Goal: Check status: Check status

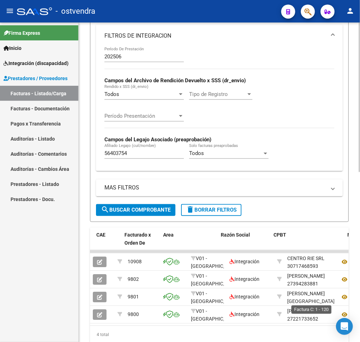
scroll to position [9, 0]
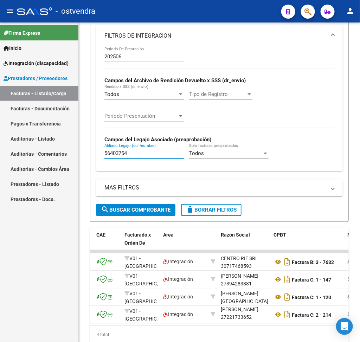
drag, startPoint x: 142, startPoint y: 157, endPoint x: 0, endPoint y: 170, distance: 142.2
click at [0, 170] on mat-sidenav-container "Firma Express Inicio Instructivos Contacto OS Integración (discapacidad) Certif…" at bounding box center [180, 181] width 360 height 319
paste input "4521532"
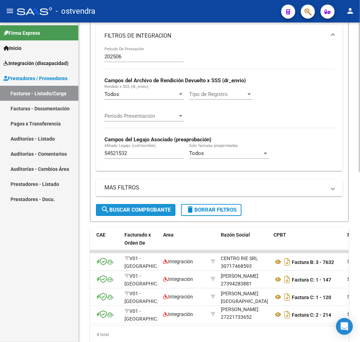
click at [152, 213] on span "search Buscar Comprobante" at bounding box center [136, 210] width 70 height 6
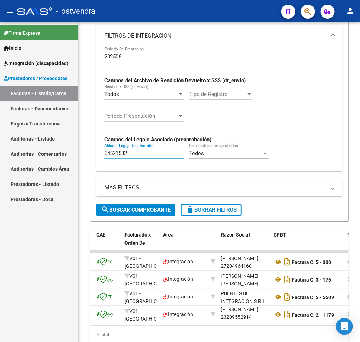
drag, startPoint x: 144, startPoint y: 156, endPoint x: 0, endPoint y: 151, distance: 144.5
click at [0, 151] on mat-sidenav-container "Firma Express Inicio Instructivos Contacto OS Integración (discapacidad) Certif…" at bounding box center [180, 181] width 360 height 319
paste input "7249631"
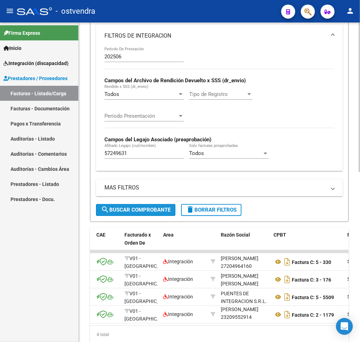
click at [133, 212] on span "search Buscar Comprobante" at bounding box center [136, 210] width 70 height 6
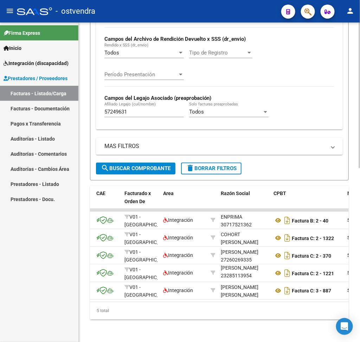
scroll to position [362, 0]
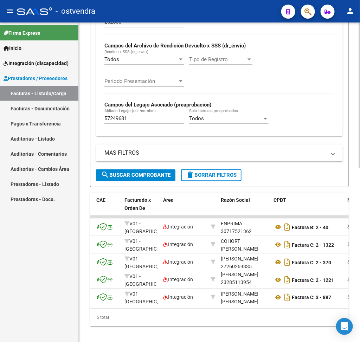
click at [359, 213] on html "menu - ostvendra person Firma Express Inicio Instructivos Contacto OS Integraci…" at bounding box center [180, 171] width 360 height 342
drag, startPoint x: 137, startPoint y: 120, endPoint x: 66, endPoint y: 131, distance: 72.2
click at [66, 131] on mat-sidenav-container "Firma Express Inicio Instructivos Contacto OS Integración (discapacidad) Certif…" at bounding box center [180, 181] width 360 height 319
paste input "089690"
click at [134, 179] on span "search Buscar Comprobante" at bounding box center [136, 175] width 70 height 6
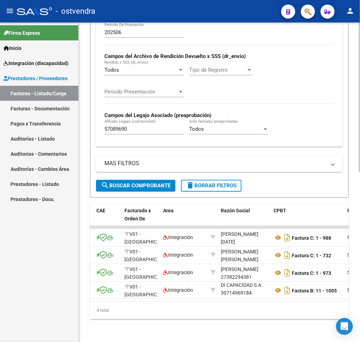
scroll to position [1, 0]
drag, startPoint x: 134, startPoint y: 118, endPoint x: 66, endPoint y: 119, distance: 67.5
click at [66, 119] on mat-sidenav-container "Firma Express Inicio Instructivos Contacto OS Integración (discapacidad) Certif…" at bounding box center [180, 181] width 360 height 319
paste input "8657805"
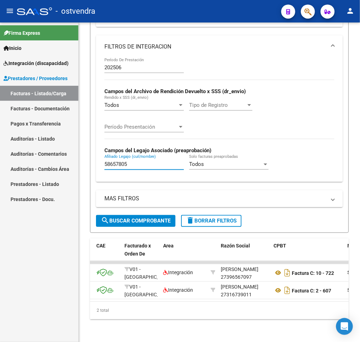
scroll to position [327, 0]
drag, startPoint x: 133, startPoint y: 157, endPoint x: 61, endPoint y: 161, distance: 71.8
click at [61, 161] on mat-sidenav-container "Firma Express Inicio Instructivos Contacto OS Integración (discapacidad) Certif…" at bounding box center [180, 181] width 360 height 319
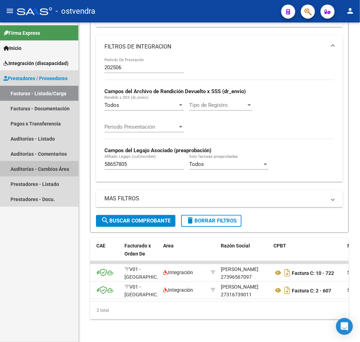
click at [61, 161] on link "Auditorías - Cambios Área" at bounding box center [39, 168] width 78 height 15
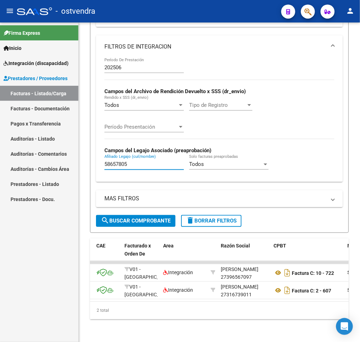
paste input "1064848"
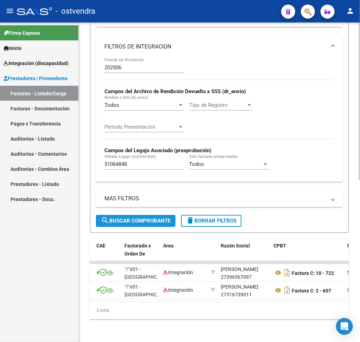
click at [130, 218] on span "search Buscar Comprobante" at bounding box center [136, 221] width 70 height 6
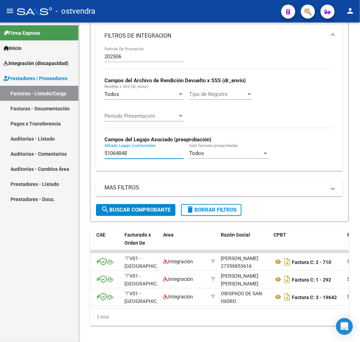
drag, startPoint x: 161, startPoint y: 156, endPoint x: 21, endPoint y: 168, distance: 139.6
click at [21, 168] on mat-sidenav-container "Firma Express Inicio Instructivos Contacto OS Integración (discapacidad) Certif…" at bounding box center [180, 181] width 360 height 319
paste input "8363016"
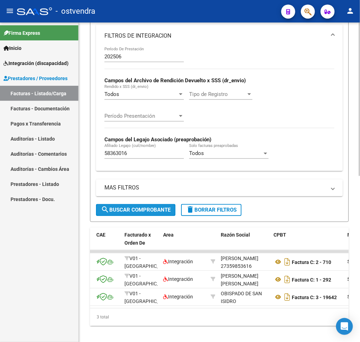
click at [118, 210] on span "search Buscar Comprobante" at bounding box center [136, 210] width 70 height 6
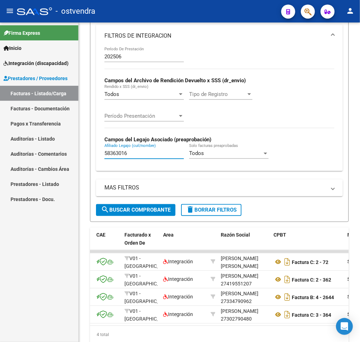
drag, startPoint x: 154, startPoint y: 155, endPoint x: 16, endPoint y: 149, distance: 138.3
click at [16, 149] on mat-sidenav-container "Firma Express Inicio Instructivos Contacto OS Integración (discapacidad) Certif…" at bounding box center [180, 181] width 360 height 319
paste input "4656227"
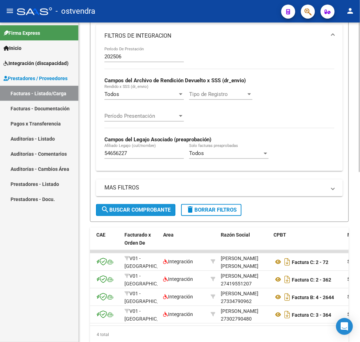
click at [149, 216] on button "search Buscar Comprobante" at bounding box center [135, 210] width 79 height 12
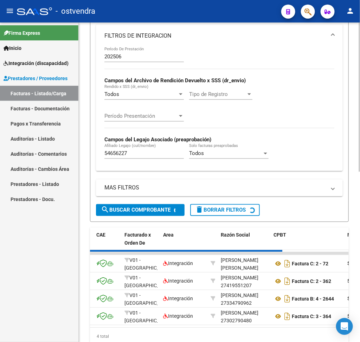
scroll to position [309, 0]
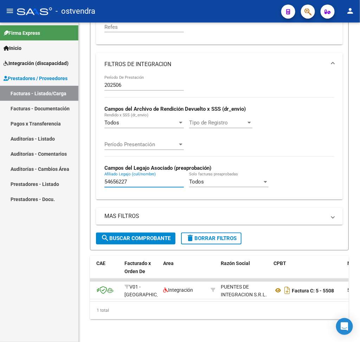
drag, startPoint x: 138, startPoint y: 176, endPoint x: 44, endPoint y: 171, distance: 95.0
click at [44, 171] on mat-sidenav-container "Firma Express Inicio Instructivos Contacto OS Integración (discapacidad) Certif…" at bounding box center [180, 181] width 360 height 319
paste input "48514709"
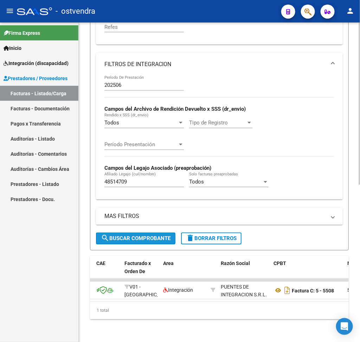
click at [134, 235] on span "search Buscar Comprobante" at bounding box center [136, 238] width 70 height 6
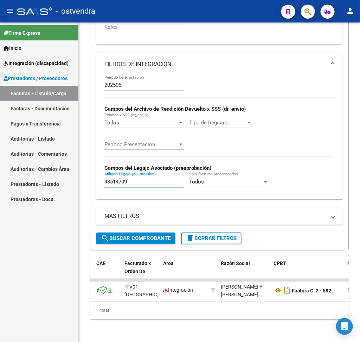
drag, startPoint x: 162, startPoint y: 172, endPoint x: 18, endPoint y: 179, distance: 144.2
click at [18, 179] on mat-sidenav-container "Firma Express Inicio Instructivos Contacto OS Integración (discapacidad) Certif…" at bounding box center [180, 181] width 360 height 319
paste input "57473420"
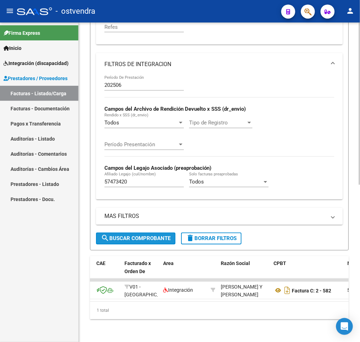
click at [126, 233] on button "search Buscar Comprobante" at bounding box center [135, 239] width 79 height 12
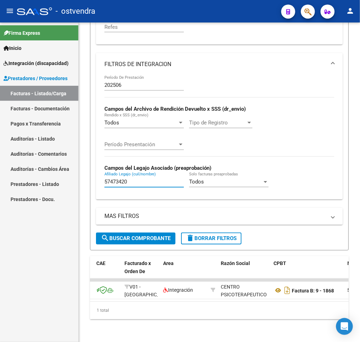
drag, startPoint x: 140, startPoint y: 175, endPoint x: 63, endPoint y: 166, distance: 77.5
click at [63, 166] on mat-sidenav-container "Firma Express Inicio Instructivos Contacto OS Integración (discapacidad) Certif…" at bounding box center [180, 181] width 360 height 319
paste input "4216658"
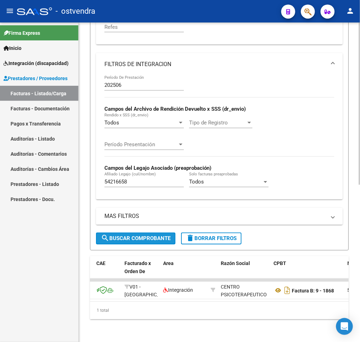
click at [160, 235] on span "search Buscar Comprobante" at bounding box center [136, 238] width 70 height 6
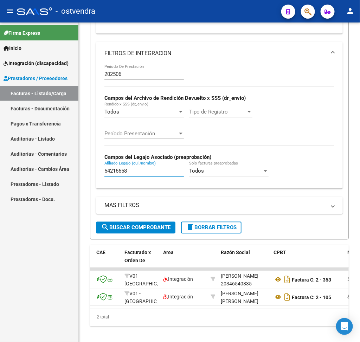
drag, startPoint x: 137, startPoint y: 172, endPoint x: 33, endPoint y: 173, distance: 104.7
click at [33, 173] on mat-sidenav-container "Firma Express Inicio Instructivos Contacto OS Integración (discapacidad) Certif…" at bounding box center [180, 181] width 360 height 319
paste input "8356959"
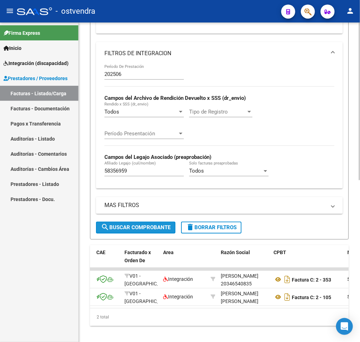
click at [141, 227] on span "search Buscar Comprobante" at bounding box center [136, 228] width 70 height 6
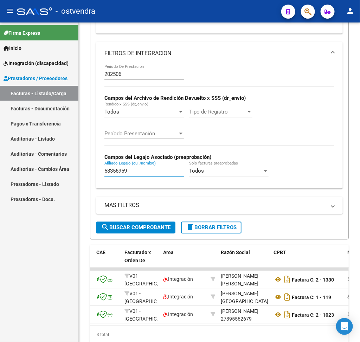
drag, startPoint x: 166, startPoint y: 172, endPoint x: 39, endPoint y: 161, distance: 127.3
click at [39, 161] on mat-sidenav-container "Firma Express Inicio Instructivos Contacto OS Integración (discapacidad) Certif…" at bounding box center [180, 181] width 360 height 319
paste input "7905815"
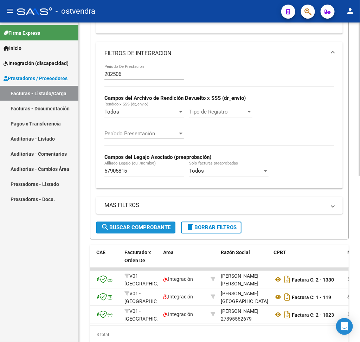
click at [127, 231] on span "search Buscar Comprobante" at bounding box center [136, 228] width 70 height 6
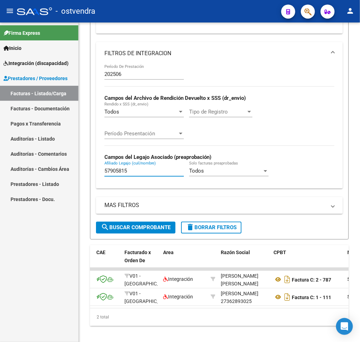
drag, startPoint x: 133, startPoint y: 172, endPoint x: 0, endPoint y: 204, distance: 136.5
click at [0, 204] on mat-sidenav-container "Firma Express Inicio Instructivos Contacto OS Integración (discapacidad) Certif…" at bounding box center [180, 181] width 360 height 319
paste input "8906478"
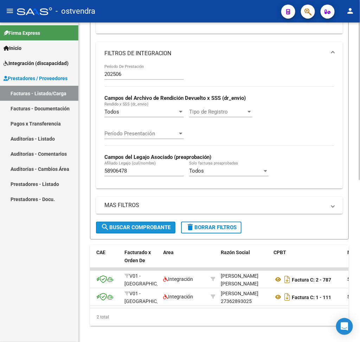
click at [134, 230] on span "search Buscar Comprobante" at bounding box center [136, 228] width 70 height 6
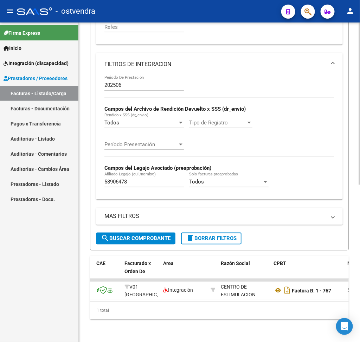
click at [140, 172] on div "58906478 Afiliado Legajo (cuil/nombre)" at bounding box center [143, 179] width 79 height 15
drag, startPoint x: 137, startPoint y: 175, endPoint x: 20, endPoint y: 172, distance: 117.0
click at [20, 172] on mat-sidenav-container "Firma Express Inicio Instructivos Contacto OS Integración (discapacidad) Certif…" at bounding box center [180, 181] width 360 height 319
paste input "715830"
click at [104, 234] on mat-icon "search" at bounding box center [105, 238] width 8 height 8
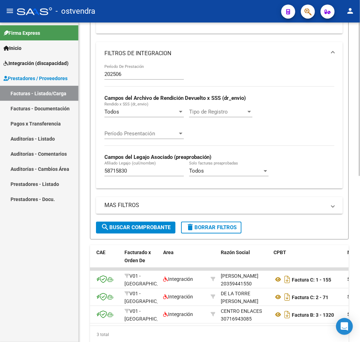
drag, startPoint x: 296, startPoint y: 249, endPoint x: 352, endPoint y: 219, distance: 63.2
click at [352, 219] on div "Video tutorial PRESTADORES -> Listado de CPBTs Emitidos por Prestadores / Prove…" at bounding box center [219, 39] width 281 height 653
drag, startPoint x: 133, startPoint y: 170, endPoint x: 51, endPoint y: 171, distance: 81.9
click at [51, 171] on mat-sidenav-container "Firma Express Inicio Instructivos Contacto OS Integración (discapacidad) Certif…" at bounding box center [180, 181] width 360 height 319
paste input "966948"
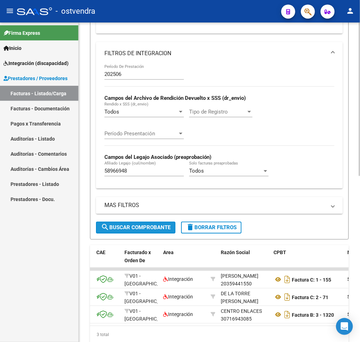
click at [132, 228] on span "search Buscar Comprobante" at bounding box center [136, 228] width 70 height 6
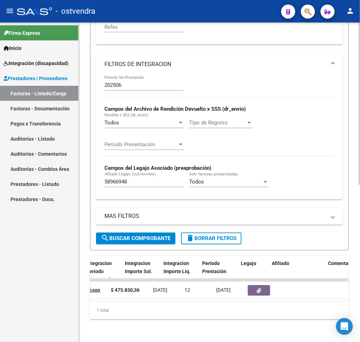
scroll to position [0, 0]
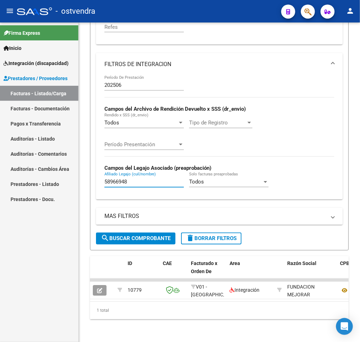
drag, startPoint x: 143, startPoint y: 172, endPoint x: 64, endPoint y: 162, distance: 80.5
click at [64, 162] on mat-sidenav-container "Firma Express Inicio Instructivos Contacto OS Integración (discapacidad) Certif…" at bounding box center [180, 181] width 360 height 319
paste input "6250059"
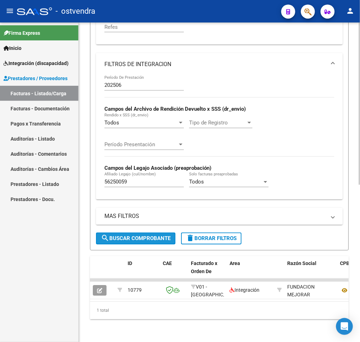
click at [130, 235] on span "search Buscar Comprobante" at bounding box center [136, 238] width 70 height 6
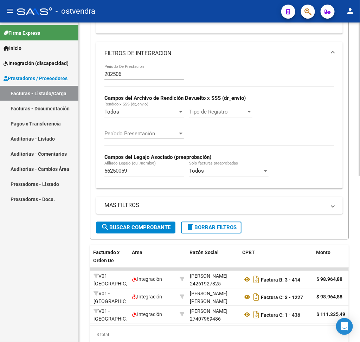
scroll to position [0, 90]
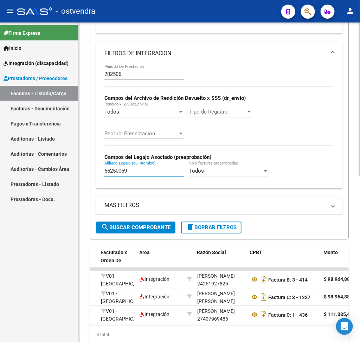
click at [141, 174] on input "56250059" at bounding box center [143, 171] width 79 height 6
drag, startPoint x: 141, startPoint y: 174, endPoint x: 66, endPoint y: 172, distance: 74.9
click at [66, 172] on mat-sidenav-container "Firma Express Inicio Instructivos Contacto OS Integración (discapacidad) Certif…" at bounding box center [180, 181] width 360 height 319
paste input "9093881"
click at [130, 226] on button "search Buscar Comprobante" at bounding box center [135, 228] width 79 height 12
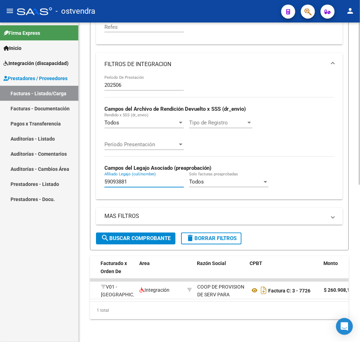
drag, startPoint x: 142, startPoint y: 176, endPoint x: 80, endPoint y: 171, distance: 61.4
click at [80, 171] on div "Video tutorial PRESTADORES -> Listado de CPBTs Emitidos por Prestadores / Prove…" at bounding box center [219, 33] width 281 height 618
paste input "527925"
click at [128, 233] on button "search Buscar Comprobante" at bounding box center [135, 239] width 79 height 12
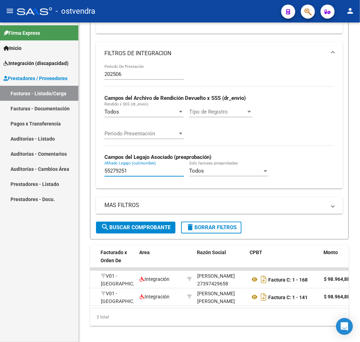
drag, startPoint x: 140, startPoint y: 175, endPoint x: 57, endPoint y: 174, distance: 82.6
click at [57, 174] on mat-sidenav-container "Firma Express Inicio Instructivos Contacto OS Integración (discapacidad) Certif…" at bounding box center [180, 181] width 360 height 319
paste input "3.281.330"
click at [112, 233] on button "search Buscar Comprobante" at bounding box center [135, 228] width 79 height 12
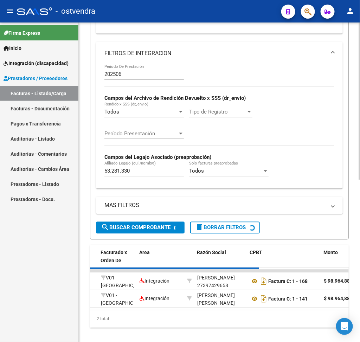
scroll to position [296, 0]
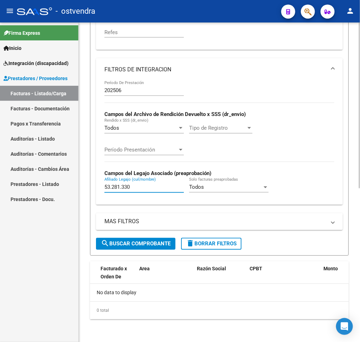
click at [136, 188] on input "53.281.330" at bounding box center [143, 187] width 79 height 6
click at [137, 238] on button "search Buscar Comprobante" at bounding box center [135, 244] width 79 height 12
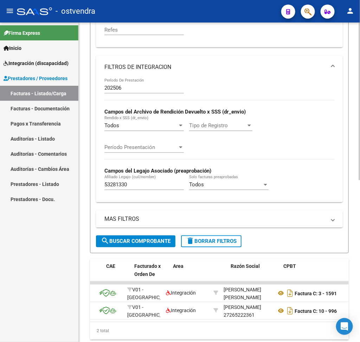
scroll to position [0, 67]
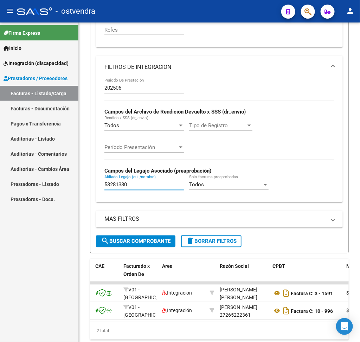
drag, startPoint x: 143, startPoint y: 185, endPoint x: 53, endPoint y: 177, distance: 90.3
click at [53, 177] on mat-sidenav-container "Firma Express Inicio Instructivos Contacto OS Integración (discapacidad) Certif…" at bounding box center [180, 181] width 360 height 319
paste input "5279251"
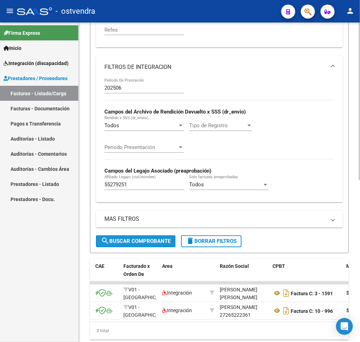
click at [112, 240] on span "search Buscar Comprobante" at bounding box center [136, 241] width 70 height 6
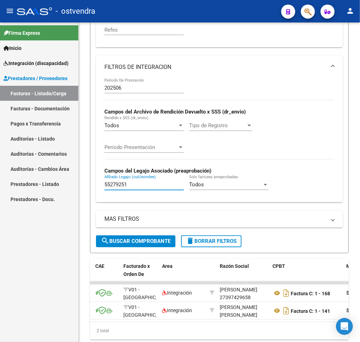
drag, startPoint x: 140, startPoint y: 188, endPoint x: 74, endPoint y: 186, distance: 66.1
click at [74, 186] on mat-sidenav-container "Firma Express Inicio Instructivos Contacto OS Integración (discapacidad) Certif…" at bounding box center [180, 181] width 360 height 319
paste input "4599176"
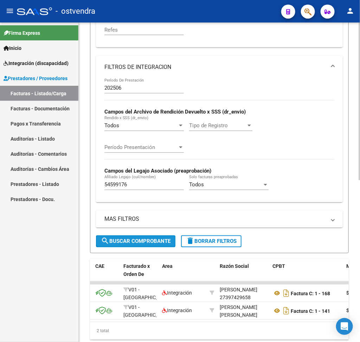
click at [140, 239] on button "search Buscar Comprobante" at bounding box center [135, 241] width 79 height 12
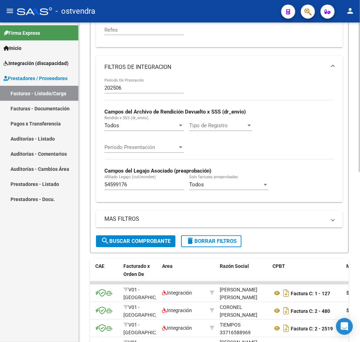
click at [353, 210] on div "Video tutorial PRESTADORES -> Listado de CPBTs Emitidos por Prestadores / Prove…" at bounding box center [219, 62] width 281 height 670
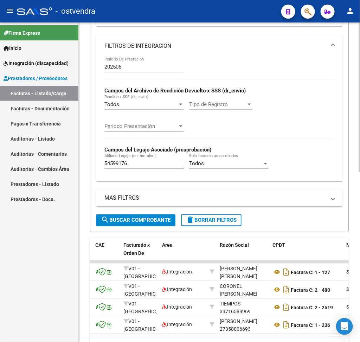
scroll to position [338, 0]
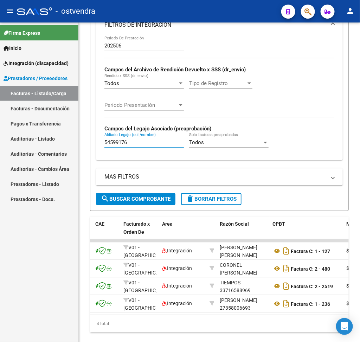
drag, startPoint x: 151, startPoint y: 145, endPoint x: 0, endPoint y: 113, distance: 154.6
click at [0, 113] on mat-sidenav-container "Firma Express Inicio Instructivos Contacto OS Integración (discapacidad) Certif…" at bounding box center [180, 181] width 360 height 319
paste input "6250059"
click at [163, 205] on button "search Buscar Comprobante" at bounding box center [135, 199] width 79 height 12
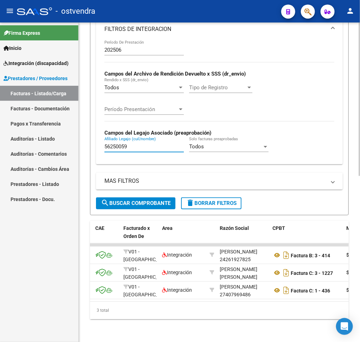
click at [145, 148] on input "56250059" at bounding box center [143, 147] width 79 height 6
paste input "8363016"
click at [146, 201] on span "search Buscar Comprobante" at bounding box center [136, 203] width 70 height 6
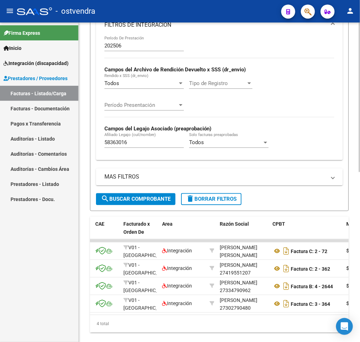
click at [170, 146] on input "58363016" at bounding box center [143, 143] width 79 height 6
paste input "6403753"
type input "56403753"
click at [147, 199] on span "search Buscar Comprobante" at bounding box center [136, 199] width 70 height 6
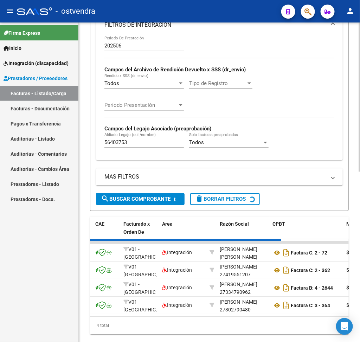
scroll to position [296, 0]
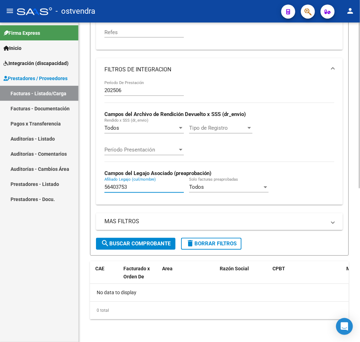
click at [163, 186] on input "56403753" at bounding box center [143, 187] width 79 height 6
click at [140, 188] on input "Afiliado Legajo (cuil/nombre)" at bounding box center [143, 187] width 79 height 6
paste input "55737086"
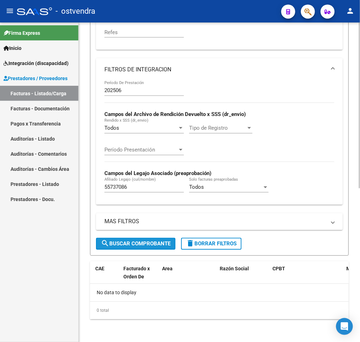
click at [138, 241] on span "search Buscar Comprobante" at bounding box center [136, 244] width 70 height 6
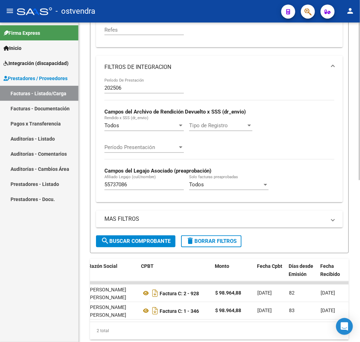
scroll to position [0, 202]
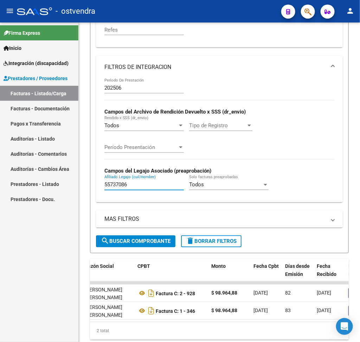
drag, startPoint x: 155, startPoint y: 186, endPoint x: 49, endPoint y: 194, distance: 106.5
click at [49, 194] on mat-sidenav-container "Firma Express Inicio Instructivos Contacto OS Integración (discapacidad) Certif…" at bounding box center [180, 181] width 360 height 319
paste input "7379512"
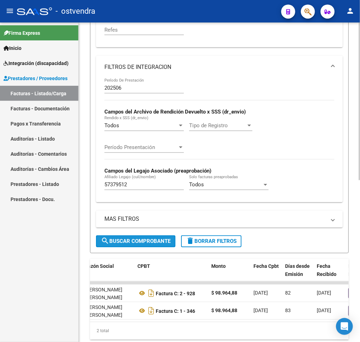
click at [131, 244] on span "search Buscar Comprobante" at bounding box center [136, 241] width 70 height 6
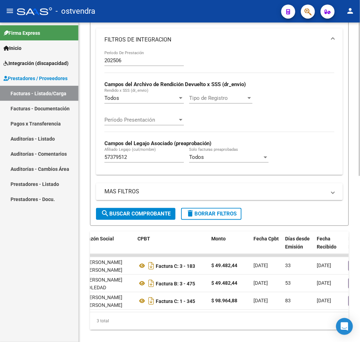
scroll to position [324, 0]
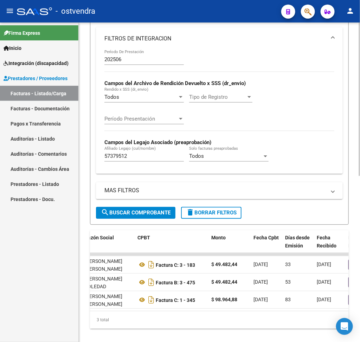
click at [358, 185] on div at bounding box center [359, 260] width 2 height 154
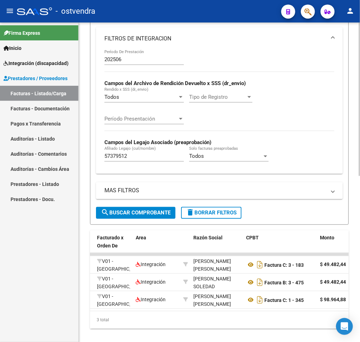
scroll to position [0, 97]
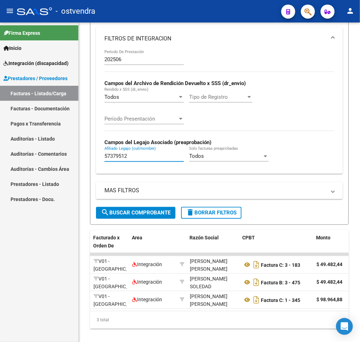
drag, startPoint x: 130, startPoint y: 157, endPoint x: 71, endPoint y: 166, distance: 59.3
click at [71, 166] on mat-sidenav-container "Firma Express Inicio Instructivos Contacto OS Integración (discapacidad) Certif…" at bounding box center [180, 181] width 360 height 319
paste input "10544"
click at [134, 214] on span "search Buscar Comprobante" at bounding box center [136, 213] width 70 height 6
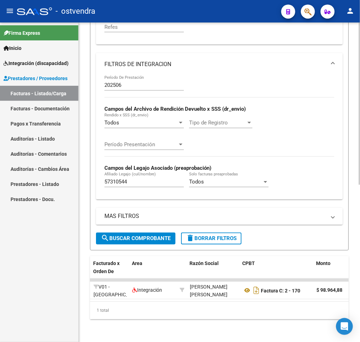
scroll to position [309, 0]
drag, startPoint x: 136, startPoint y: 174, endPoint x: 0, endPoint y: 170, distance: 136.4
click at [0, 170] on mat-sidenav-container "Firma Express Inicio Instructivos Contacto OS Integración (discapacidad) Certif…" at bounding box center [180, 181] width 360 height 319
paste input "558466"
click at [152, 235] on span "search Buscar Comprobante" at bounding box center [136, 238] width 70 height 6
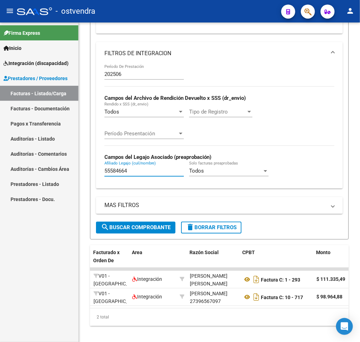
drag, startPoint x: 144, startPoint y: 174, endPoint x: 36, endPoint y: 174, distance: 107.5
click at [36, 174] on mat-sidenav-container "Firma Express Inicio Instructivos Contacto OS Integración (discapacidad) Certif…" at bounding box center [180, 181] width 360 height 319
paste input "7464366"
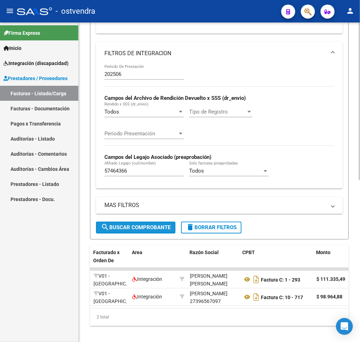
click at [105, 226] on mat-icon "search" at bounding box center [105, 227] width 8 height 8
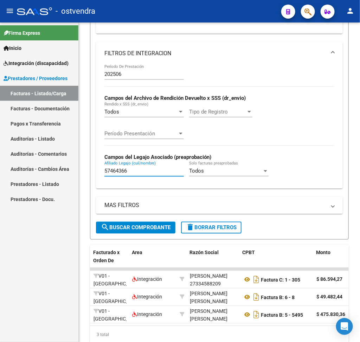
drag, startPoint x: 135, startPoint y: 172, endPoint x: 47, endPoint y: 171, distance: 87.5
click at [47, 171] on mat-sidenav-container "Firma Express Inicio Instructivos Contacto OS Integración (discapacidad) Certif…" at bounding box center [180, 181] width 360 height 319
paste input "46902531"
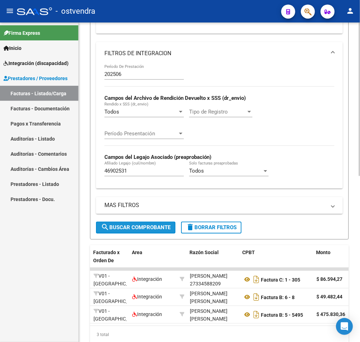
click at [113, 226] on span "search Buscar Comprobante" at bounding box center [136, 228] width 70 height 6
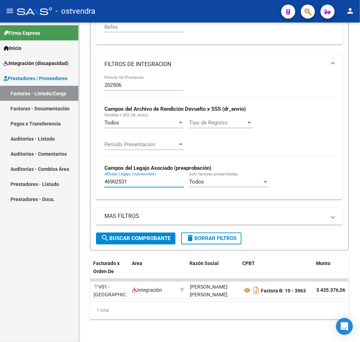
drag, startPoint x: 164, startPoint y: 175, endPoint x: 68, endPoint y: 172, distance: 96.7
click at [68, 172] on mat-sidenav-container "Firma Express Inicio Instructivos Contacto OS Integración (discapacidad) Certif…" at bounding box center [180, 181] width 360 height 319
paste input "57180537"
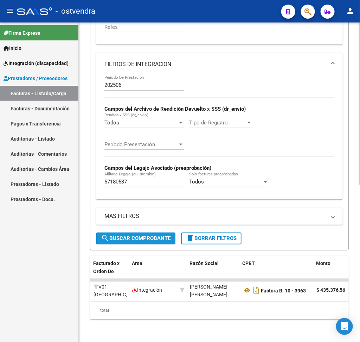
click at [142, 233] on button "search Buscar Comprobante" at bounding box center [135, 239] width 79 height 12
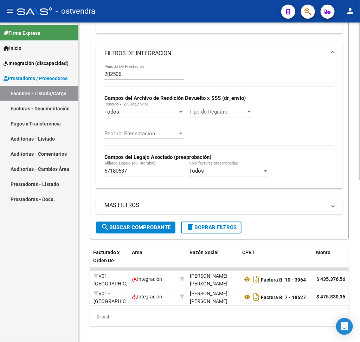
drag, startPoint x: 141, startPoint y: 177, endPoint x: 138, endPoint y: 173, distance: 4.6
click at [138, 173] on div "57180537 Afiliado Legajo (cuil/nombre)" at bounding box center [143, 168] width 79 height 15
drag, startPoint x: 138, startPoint y: 173, endPoint x: 56, endPoint y: 171, distance: 81.9
click at [56, 171] on mat-sidenav-container "Firma Express Inicio Instructivos Contacto OS Integración (discapacidad) Certif…" at bounding box center [180, 181] width 360 height 319
paste input "093169"
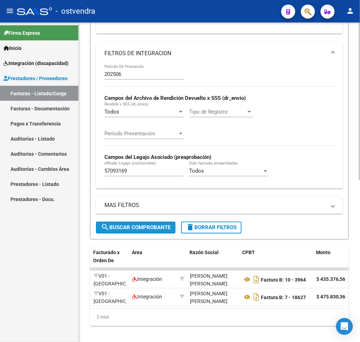
click at [161, 229] on span "search Buscar Comprobante" at bounding box center [136, 228] width 70 height 6
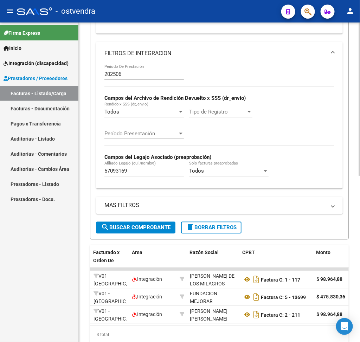
click at [151, 173] on input "57093169" at bounding box center [143, 171] width 79 height 6
paste input "8363016"
click at [150, 230] on span "search Buscar Comprobante" at bounding box center [136, 228] width 70 height 6
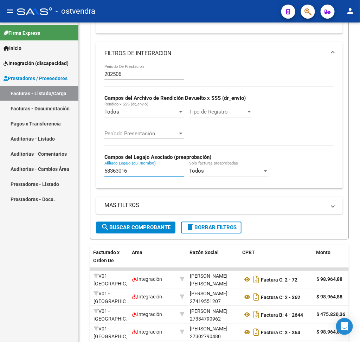
drag, startPoint x: 144, startPoint y: 172, endPoint x: 34, endPoint y: 158, distance: 111.2
click at [34, 158] on mat-sidenav-container "Firma Express Inicio Instructivos Contacto OS Integración (discapacidad) Certif…" at bounding box center [180, 181] width 360 height 319
paste input "754614"
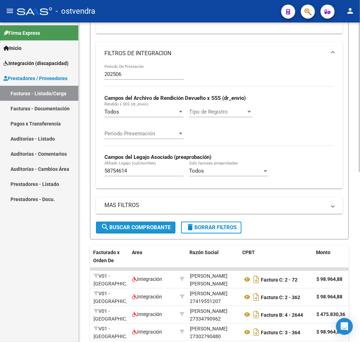
click at [109, 231] on span "search Buscar Comprobante" at bounding box center [136, 228] width 70 height 6
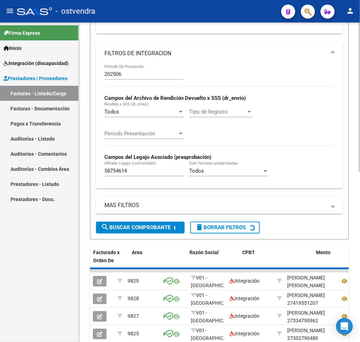
scroll to position [296, 0]
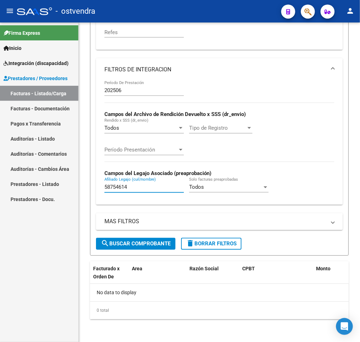
drag, startPoint x: 134, startPoint y: 187, endPoint x: 30, endPoint y: 181, distance: 104.5
click at [30, 181] on mat-sidenav-container "Firma Express Inicio Instructivos Contacto OS Integración (discapacidad) Certif…" at bounding box center [180, 181] width 360 height 319
paste input "7030666"
click at [131, 237] on div "MAS FILTROS Todos Con Doc. Respaldatoria Todos Con Trazabilidad Todos Asociado …" at bounding box center [219, 225] width 247 height 25
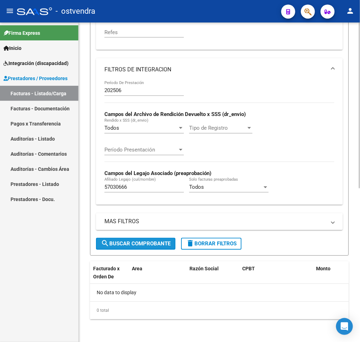
click at [132, 239] on button "search Buscar Comprobante" at bounding box center [135, 244] width 79 height 12
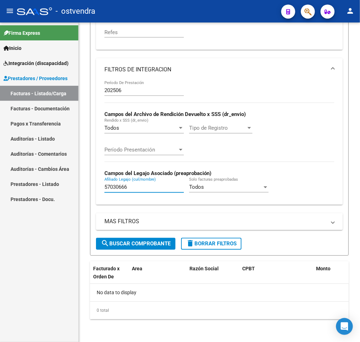
drag, startPoint x: 152, startPoint y: 188, endPoint x: 13, endPoint y: 192, distance: 139.6
click at [13, 192] on mat-sidenav-container "Firma Express Inicio Instructivos Contacto OS Integración (discapacidad) Certif…" at bounding box center [180, 181] width 360 height 319
paste input "4878693"
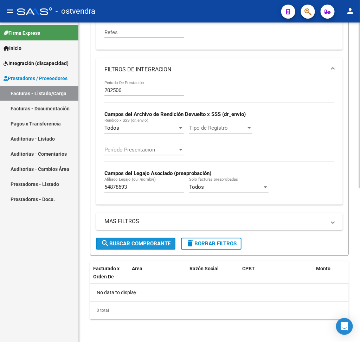
click at [141, 245] on span "search Buscar Comprobante" at bounding box center [136, 244] width 70 height 6
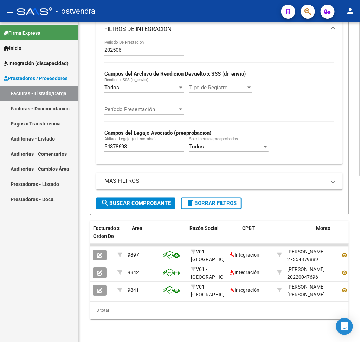
click at [359, 259] on div at bounding box center [359, 265] width 2 height 154
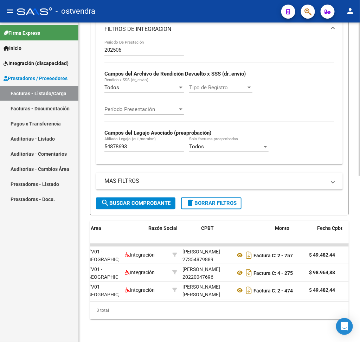
scroll to position [0, 142]
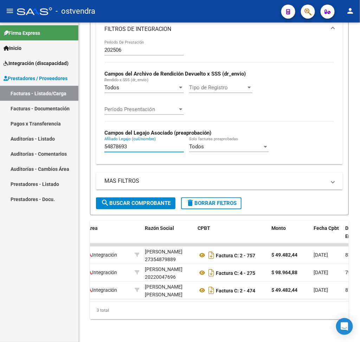
drag, startPoint x: 138, startPoint y: 147, endPoint x: 57, endPoint y: 149, distance: 81.2
click at [57, 149] on mat-sidenav-container "Firma Express Inicio Instructivos Contacto OS Integración (discapacidad) Certif…" at bounding box center [180, 181] width 360 height 319
paste input "663305"
click at [111, 200] on span "search Buscar Comprobante" at bounding box center [136, 203] width 70 height 6
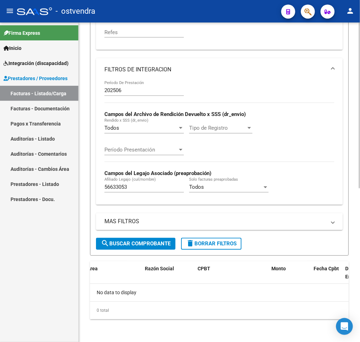
scroll to position [296, 0]
drag, startPoint x: 139, startPoint y: 190, endPoint x: 41, endPoint y: 189, distance: 98.0
click at [41, 189] on mat-sidenav-container "Firma Express Inicio Instructivos Contacto OS Integración (discapacidad) Certif…" at bounding box center [180, 181] width 360 height 319
paste input "45697"
click at [149, 241] on span "search Buscar Comprobante" at bounding box center [136, 244] width 70 height 6
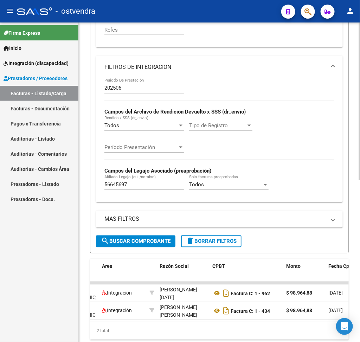
scroll to position [0, 131]
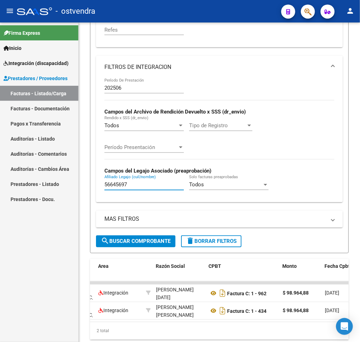
drag, startPoint x: 132, startPoint y: 190, endPoint x: 59, endPoint y: 189, distance: 72.8
click at [59, 189] on mat-sidenav-container "Firma Express Inicio Instructivos Contacto OS Integración (discapacidad) Certif…" at bounding box center [180, 181] width 360 height 319
paste input "3281330"
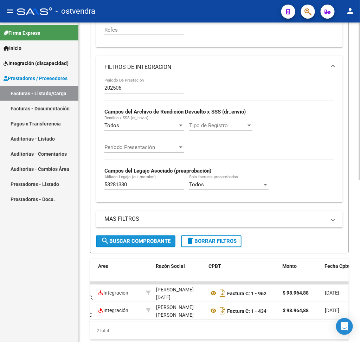
click at [132, 243] on span "search Buscar Comprobante" at bounding box center [136, 241] width 70 height 6
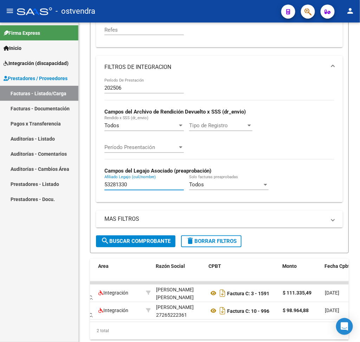
drag, startPoint x: 160, startPoint y: 187, endPoint x: 50, endPoint y: 175, distance: 110.6
click at [50, 175] on mat-sidenav-container "Firma Express Inicio Instructivos Contacto OS Integración (discapacidad) Certif…" at bounding box center [180, 181] width 360 height 319
paste input "8462803"
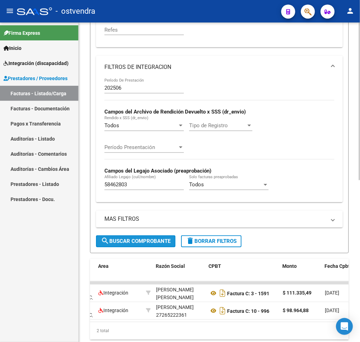
click at [126, 239] on button "search Buscar Comprobante" at bounding box center [135, 241] width 79 height 12
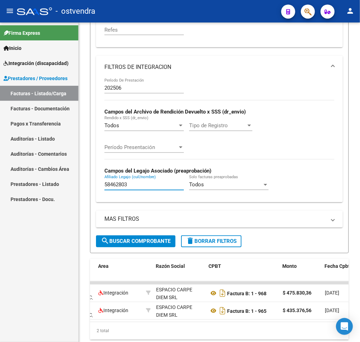
drag, startPoint x: 130, startPoint y: 187, endPoint x: 36, endPoint y: 181, distance: 93.6
click at [36, 181] on mat-sidenav-container "Firma Express Inicio Instructivos Contacto OS Integración (discapacidad) Certif…" at bounding box center [180, 181] width 360 height 319
paste input "594650"
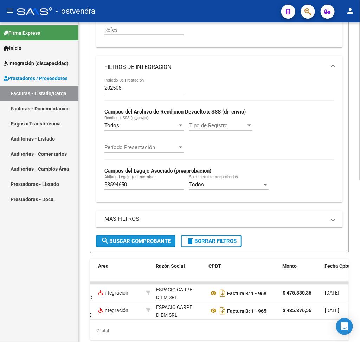
click at [147, 242] on span "search Buscar Comprobante" at bounding box center [136, 241] width 70 height 6
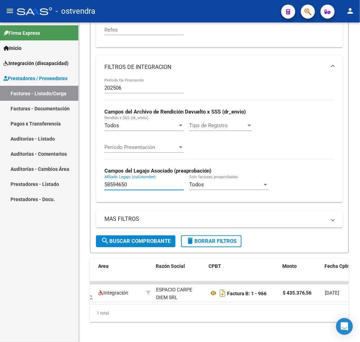
drag, startPoint x: 148, startPoint y: 187, endPoint x: 34, endPoint y: 182, distance: 114.3
click at [34, 182] on mat-sidenav-container "Firma Express Inicio Instructivos Contacto OS Integración (discapacidad) Certif…" at bounding box center [180, 181] width 360 height 319
paste input "754614"
type input "58754614"
click at [122, 247] on button "search Buscar Comprobante" at bounding box center [135, 241] width 79 height 12
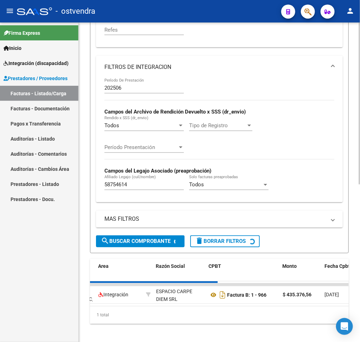
scroll to position [0, 0]
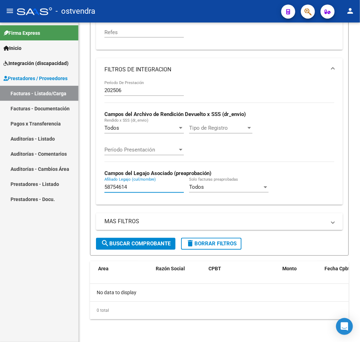
drag, startPoint x: 167, startPoint y: 185, endPoint x: 67, endPoint y: 171, distance: 100.8
click at [67, 171] on mat-sidenav-container "Firma Express Inicio Instructivos Contacto OS Integración (discapacidad) Certif…" at bounding box center [180, 181] width 360 height 319
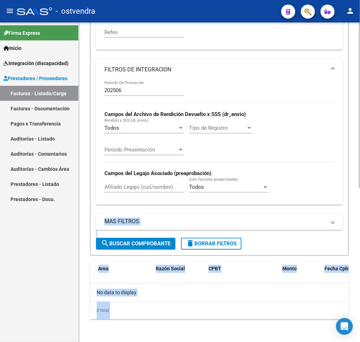
drag, startPoint x: 357, startPoint y: 186, endPoint x: 358, endPoint y: 173, distance: 13.0
click at [358, 173] on div "Video tutorial PRESTADORES -> Listado de CPBTs Emitidos por Prestadores / Prove…" at bounding box center [220, 35] width 283 height 612
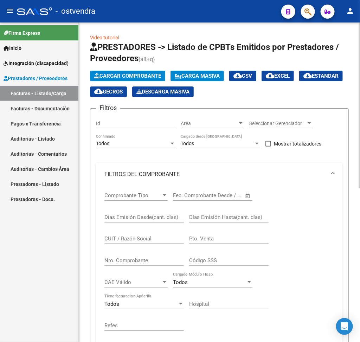
click at [358, 164] on div at bounding box center [359, 181] width 2 height 319
click at [163, 263] on input "Nro. Comprobante" at bounding box center [143, 260] width 79 height 6
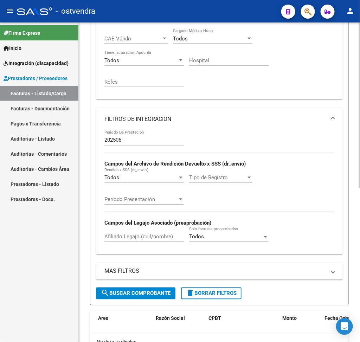
scroll to position [232, 0]
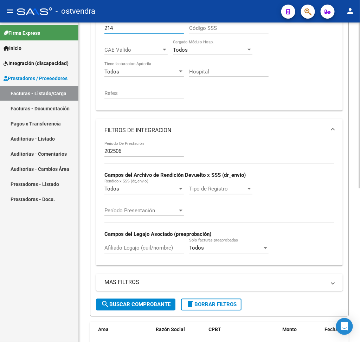
click at [350, 303] on div "Video tutorial PRESTADORES -> Listado de CPBTs Emitidos por Prestadores / Prove…" at bounding box center [220, 96] width 283 height 612
type input "214"
click at [161, 308] on span "search Buscar Comprobante" at bounding box center [136, 304] width 70 height 6
drag, startPoint x: 356, startPoint y: 284, endPoint x: 353, endPoint y: 318, distance: 33.8
click at [353, 318] on div "Video tutorial PRESTADORES -> Listado de CPBTs Emitidos por Prestadores / Prove…" at bounding box center [219, 99] width 281 height 618
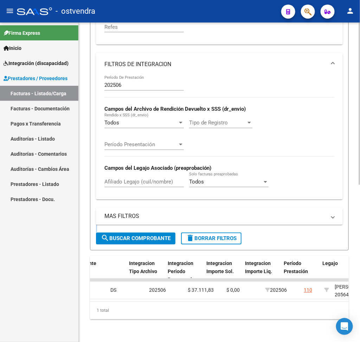
scroll to position [0, 844]
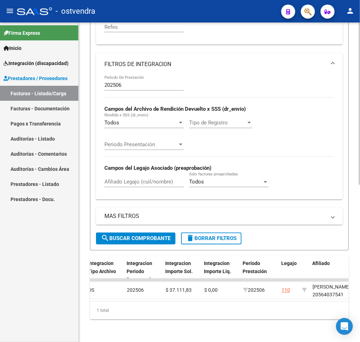
click at [355, 180] on div "Video tutorial PRESTADORES -> Listado de CPBTs Emitidos por Prestadores / Prove…" at bounding box center [219, 33] width 281 height 618
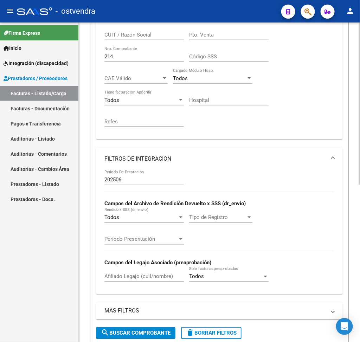
scroll to position [183, 0]
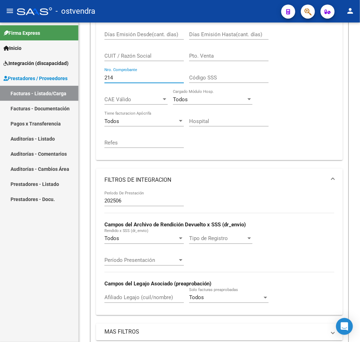
drag, startPoint x: 122, startPoint y: 79, endPoint x: 59, endPoint y: 75, distance: 62.7
click at [59, 75] on mat-sidenav-container "Firma Express Inicio Instructivos Contacto OS Integración (discapacidad) Certif…" at bounding box center [180, 181] width 360 height 319
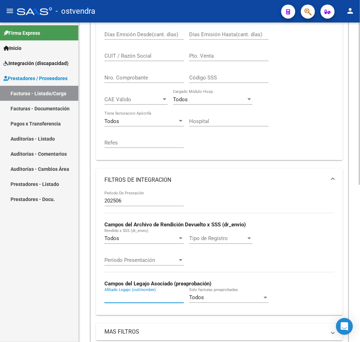
click at [148, 297] on input "Afiliado Legajo (cuil/nombre)" at bounding box center [143, 297] width 79 height 6
paste input "51496164"
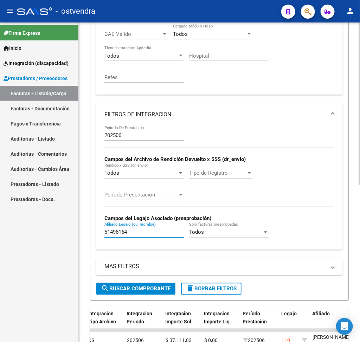
click at [359, 291] on html "menu - ostvendra person Firma Express Inicio Instructivos Contacto OS Integraci…" at bounding box center [180, 171] width 360 height 342
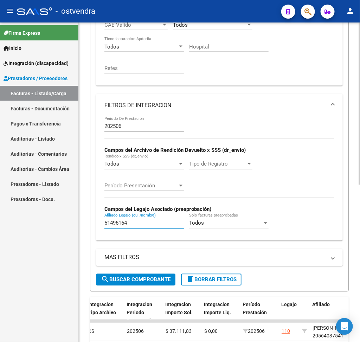
click at [172, 283] on button "search Buscar Comprobante" at bounding box center [135, 280] width 79 height 12
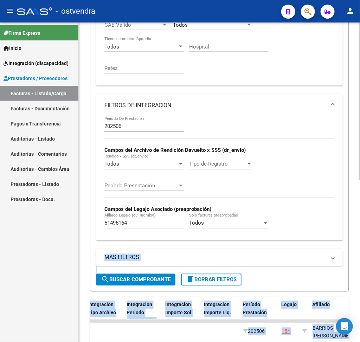
drag, startPoint x: 357, startPoint y: 272, endPoint x: 359, endPoint y: 296, distance: 24.3
click at [359, 296] on div "Video tutorial PRESTADORES -> Listado de CPBTs Emitidos por Prestadores / Prove…" at bounding box center [220, 82] width 283 height 635
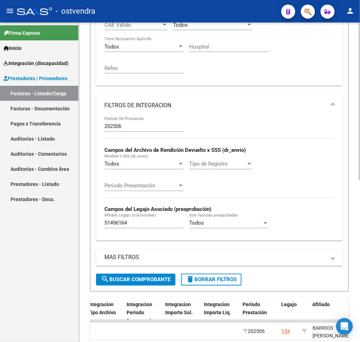
click at [359, 296] on div at bounding box center [359, 233] width 2 height 158
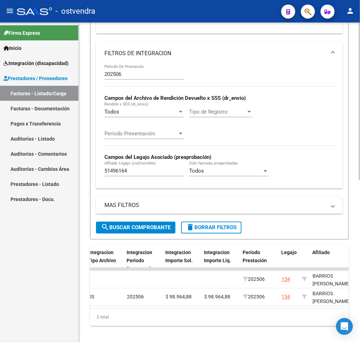
scroll to position [311, 0]
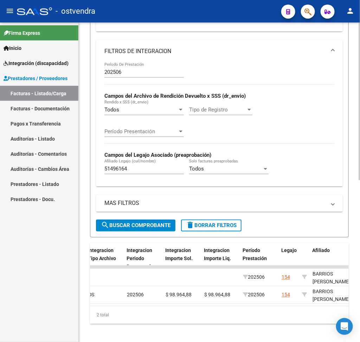
click at [359, 323] on html "menu - ostvendra person Firma Express Inicio Instructivos Contacto OS Integraci…" at bounding box center [180, 171] width 360 height 342
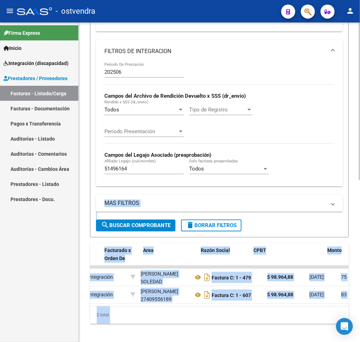
scroll to position [0, 154]
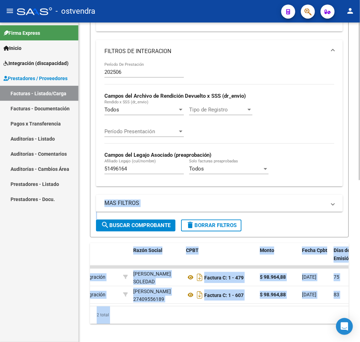
click at [203, 318] on div "2 total" at bounding box center [219, 315] width 259 height 18
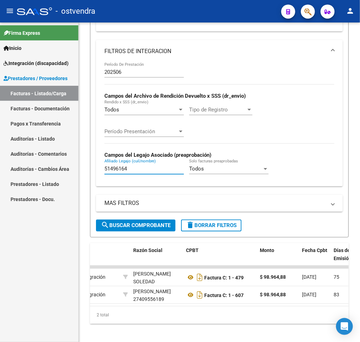
drag, startPoint x: 158, startPoint y: 173, endPoint x: 74, endPoint y: 158, distance: 85.6
click at [74, 158] on mat-sidenav-container "Firma Express Inicio Instructivos Contacto OS Integración (discapacidad) Certif…" at bounding box center [180, 181] width 360 height 319
paste input "875461"
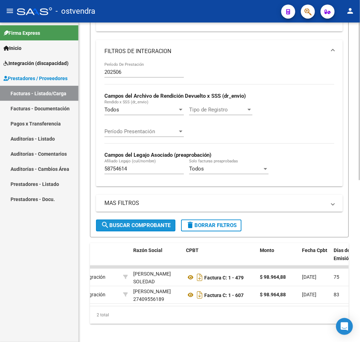
click at [149, 229] on span "search Buscar Comprobante" at bounding box center [136, 225] width 70 height 6
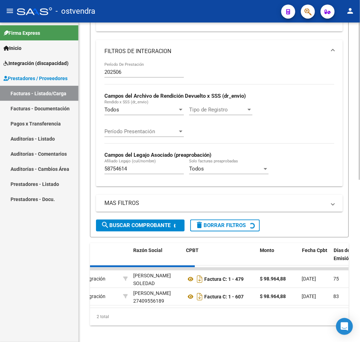
scroll to position [296, 0]
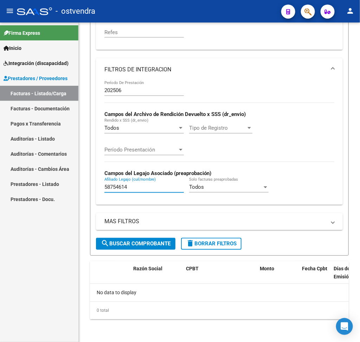
drag, startPoint x: 132, startPoint y: 186, endPoint x: 47, endPoint y: 183, distance: 84.4
click at [47, 183] on mat-sidenav-container "Firma Express Inicio Instructivos Contacto OS Integración (discapacidad) Certif…" at bounding box center [180, 181] width 360 height 319
paste input "622345"
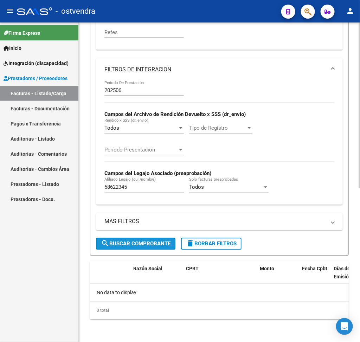
click at [110, 245] on span "search Buscar Comprobante" at bounding box center [136, 244] width 70 height 6
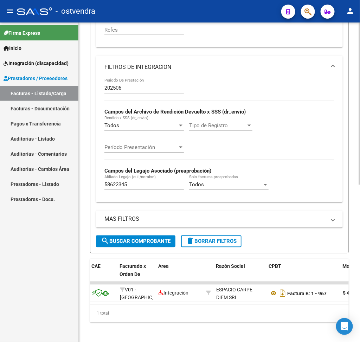
scroll to position [0, 75]
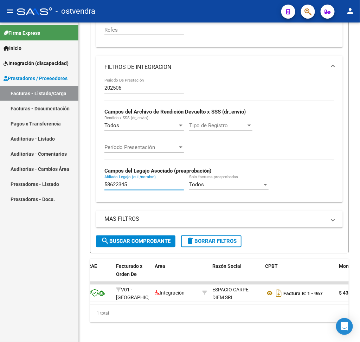
drag, startPoint x: 137, startPoint y: 190, endPoint x: 71, endPoint y: 184, distance: 67.0
click at [71, 184] on mat-sidenav-container "Firma Express Inicio Instructivos Contacto OS Integración (discapacidad) Certif…" at bounding box center [180, 181] width 360 height 319
paste input "462803"
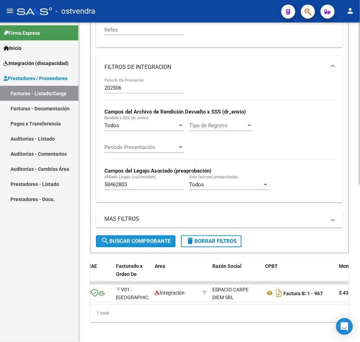
click at [150, 245] on span "search Buscar Comprobante" at bounding box center [136, 241] width 70 height 6
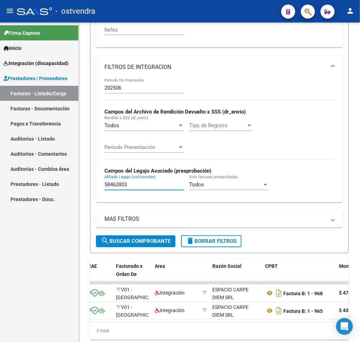
drag, startPoint x: 138, startPoint y: 185, endPoint x: 62, endPoint y: 184, distance: 75.9
click at [62, 184] on mat-sidenav-container "Firma Express Inicio Instructivos Contacto OS Integración (discapacidad) Certif…" at bounding box center [180, 181] width 360 height 319
paste input "5584664"
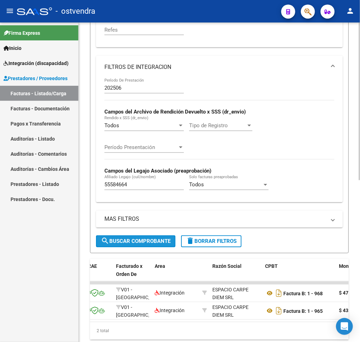
click at [134, 244] on span "search Buscar Comprobante" at bounding box center [136, 241] width 70 height 6
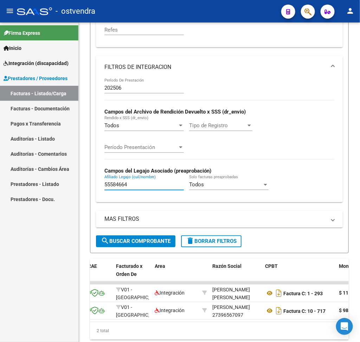
drag, startPoint x: 142, startPoint y: 187, endPoint x: 52, endPoint y: 186, distance: 90.7
click at [52, 186] on mat-sidenav-container "Firma Express Inicio Instructivos Contacto OS Integración (discapacidad) Certif…" at bounding box center [180, 181] width 360 height 319
paste input "8657805"
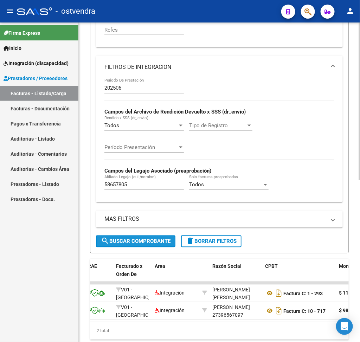
click at [170, 245] on span "search Buscar Comprobante" at bounding box center [136, 241] width 70 height 6
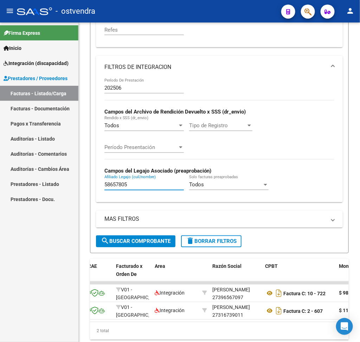
drag, startPoint x: 157, startPoint y: 188, endPoint x: 13, endPoint y: 195, distance: 144.6
click at [13, 195] on mat-sidenav-container "Firma Express Inicio Instructivos Contacto OS Integración (discapacidad) Certif…" at bounding box center [180, 181] width 360 height 319
paste input "749631"
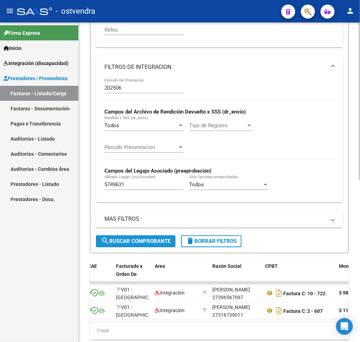
click at [139, 239] on button "search Buscar Comprobante" at bounding box center [135, 241] width 79 height 12
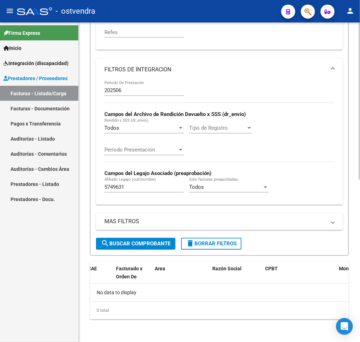
scroll to position [0, 0]
drag, startPoint x: 147, startPoint y: 186, endPoint x: 37, endPoint y: 179, distance: 109.5
click at [37, 179] on mat-sidenav-container "Firma Express Inicio Instructivos Contacto OS Integración (discapacidad) Certif…" at bounding box center [180, 181] width 360 height 319
paste input "6645697"
click at [131, 241] on span "search Buscar Comprobante" at bounding box center [136, 244] width 70 height 6
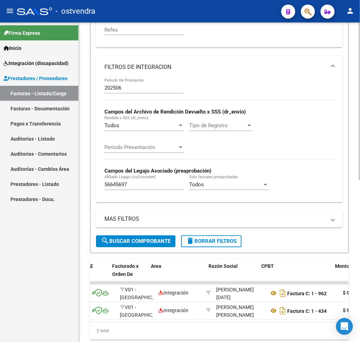
scroll to position [0, 90]
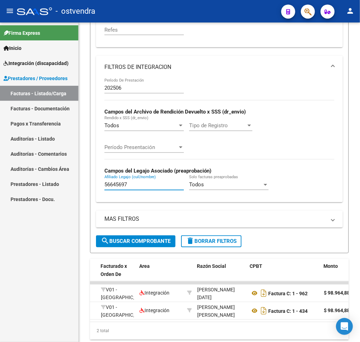
drag, startPoint x: 135, startPoint y: 188, endPoint x: 54, endPoint y: 202, distance: 82.5
click at [54, 202] on mat-sidenav-container "Firma Express Inicio Instructivos Contacto OS Integración (discapacidad) Certif…" at bounding box center [180, 181] width 360 height 319
paste input "4878693"
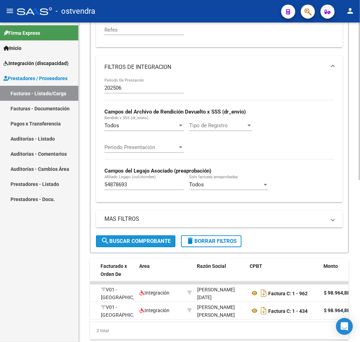
click at [132, 242] on span "search Buscar Comprobante" at bounding box center [136, 241] width 70 height 6
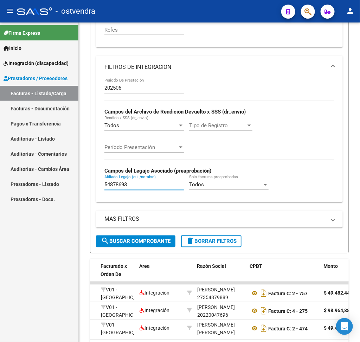
drag, startPoint x: 143, startPoint y: 187, endPoint x: 38, endPoint y: 182, distance: 105.5
click at [38, 182] on mat-sidenav-container "Firma Express Inicio Instructivos Contacto OS Integración (discapacidad) Certif…" at bounding box center [180, 181] width 360 height 319
paste input "7180537"
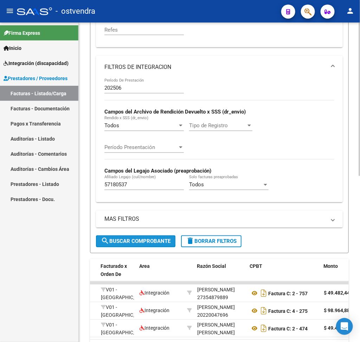
click at [124, 242] on span "search Buscar Comprobante" at bounding box center [136, 241] width 70 height 6
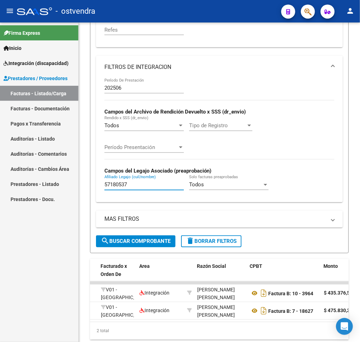
drag, startPoint x: 155, startPoint y: 190, endPoint x: 35, endPoint y: 192, distance: 119.8
click at [35, 192] on mat-sidenav-container "Firma Express Inicio Instructivos Contacto OS Integración (discapacidad) Certif…" at bounding box center [180, 181] width 360 height 319
paste input "8807172"
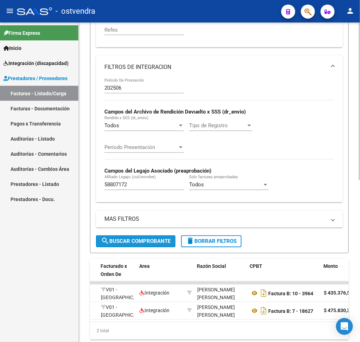
click at [104, 239] on mat-icon "search" at bounding box center [105, 241] width 8 height 8
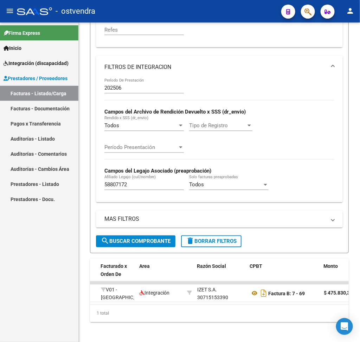
click at [63, 191] on mat-sidenav-container "Firma Express Inicio Instructivos Contacto OS Integración (discapacidad) Certif…" at bounding box center [180, 181] width 360 height 319
click at [136, 186] on input "58807172" at bounding box center [143, 185] width 79 height 6
drag, startPoint x: 136, startPoint y: 186, endPoint x: 67, endPoint y: 185, distance: 68.5
click at [67, 185] on mat-sidenav-container "Firma Express Inicio Instructivos Contacto OS Integración (discapacidad) Certif…" at bounding box center [180, 181] width 360 height 319
paste input "356490"
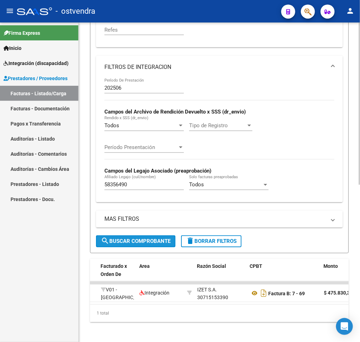
click at [124, 241] on span "search Buscar Comprobante" at bounding box center [136, 241] width 70 height 6
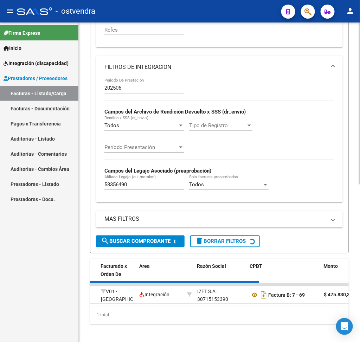
scroll to position [0, 0]
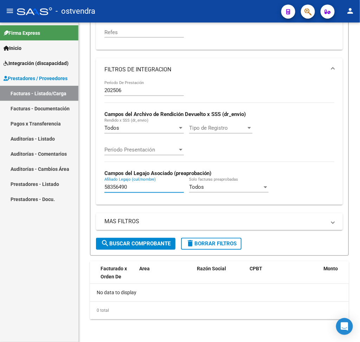
drag, startPoint x: 135, startPoint y: 188, endPoint x: 43, endPoint y: 180, distance: 92.1
click at [43, 180] on mat-sidenav-container "Firma Express Inicio Instructivos Contacto OS Integración (discapacidad) Certif…" at bounding box center [180, 181] width 360 height 319
paste input "4216658"
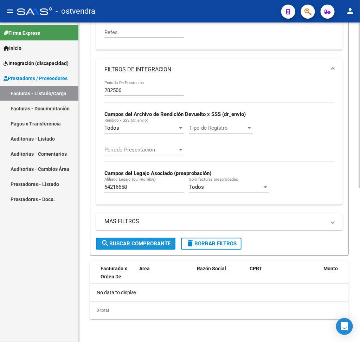
click at [166, 245] on span "search Buscar Comprobante" at bounding box center [136, 244] width 70 height 6
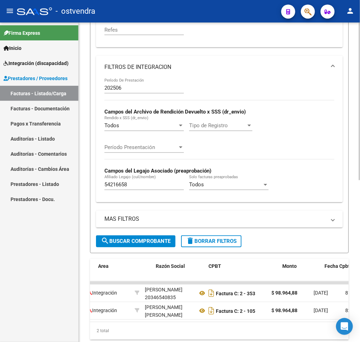
scroll to position [0, 131]
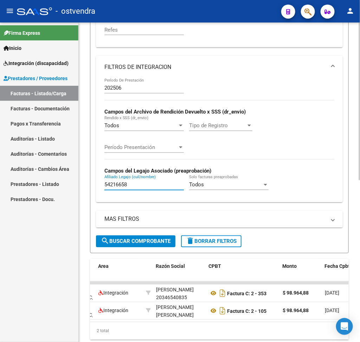
click at [130, 188] on input "54216658" at bounding box center [143, 185] width 79 height 6
paste input "878693"
click at [144, 245] on span "search Buscar Comprobante" at bounding box center [136, 241] width 70 height 6
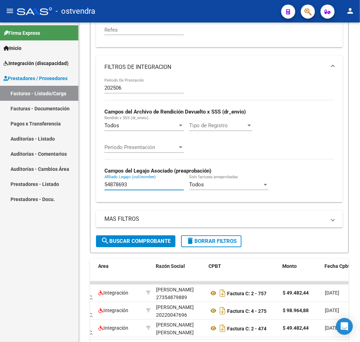
drag, startPoint x: 136, startPoint y: 187, endPoint x: 0, endPoint y: 203, distance: 137.4
click at [0, 203] on mat-sidenav-container "Firma Express Inicio Instructivos Contacto OS Integración (discapacidad) Certif…" at bounding box center [180, 181] width 360 height 319
paste input "749631"
click at [104, 241] on mat-icon "search" at bounding box center [105, 241] width 8 height 8
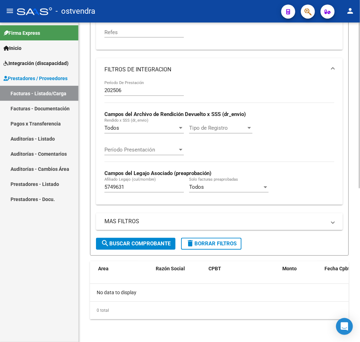
scroll to position [0, 0]
drag, startPoint x: 150, startPoint y: 188, endPoint x: 67, endPoint y: 184, distance: 82.6
click at [67, 184] on mat-sidenav-container "Firma Express Inicio Instructivos Contacto OS Integración (discapacidad) Certif…" at bounding box center [180, 181] width 360 height 319
paste input "8356490"
click at [124, 241] on span "search Buscar Comprobante" at bounding box center [136, 244] width 70 height 6
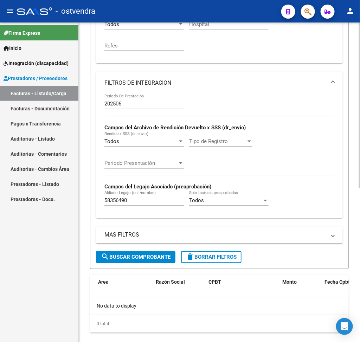
scroll to position [296, 0]
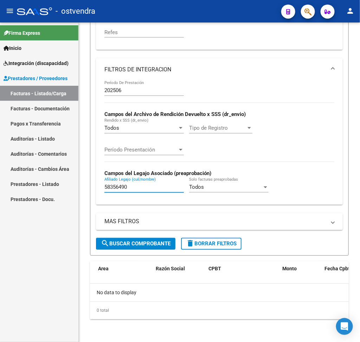
drag, startPoint x: 136, startPoint y: 186, endPoint x: 71, endPoint y: 179, distance: 65.7
click at [71, 179] on mat-sidenav-container "Firma Express Inicio Instructivos Contacto OS Integración (discapacidad) Certif…" at bounding box center [180, 181] width 360 height 319
paste input "4729683"
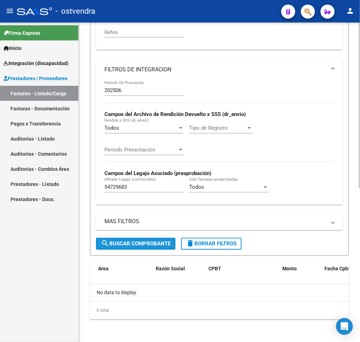
click at [164, 243] on span "search Buscar Comprobante" at bounding box center [136, 244] width 70 height 6
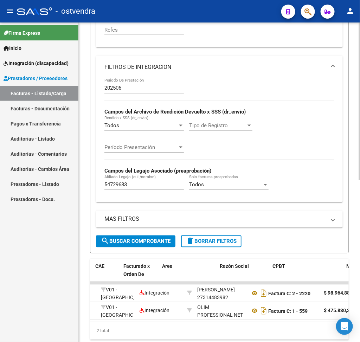
scroll to position [0, 60]
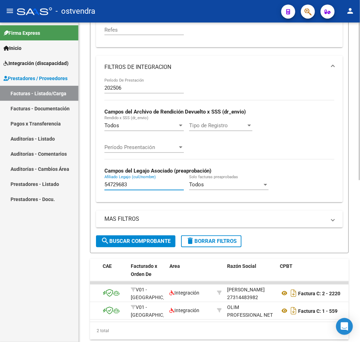
paste input "8966948"
drag, startPoint x: 155, startPoint y: 186, endPoint x: 148, endPoint y: 199, distance: 15.7
click at [53, 193] on mat-sidenav-container "Firma Express Inicio Instructivos Contacto OS Integración (discapacidad) Certif…" at bounding box center [180, 181] width 360 height 319
click at [133, 242] on span "search Buscar Comprobante" at bounding box center [136, 241] width 70 height 6
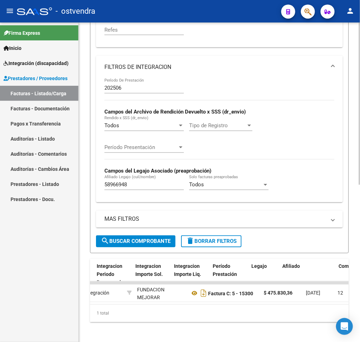
scroll to position [0, 0]
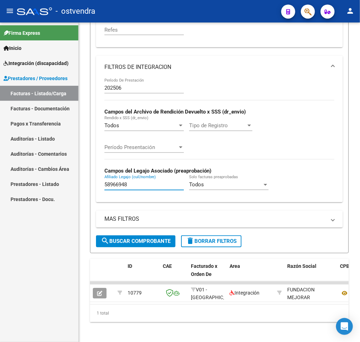
paste input "116436"
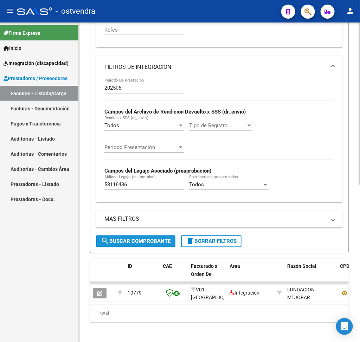
click at [119, 245] on span "search Buscar Comprobante" at bounding box center [136, 241] width 70 height 6
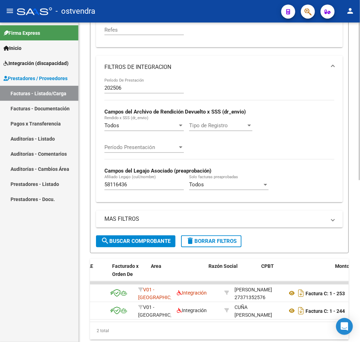
scroll to position [0, 78]
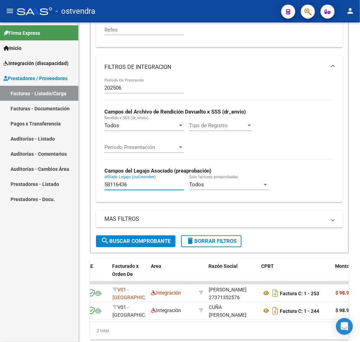
drag, startPoint x: 133, startPoint y: 186, endPoint x: 37, endPoint y: 182, distance: 96.0
click at [37, 182] on mat-sidenav-container "Firma Express Inicio Instructivos Contacto OS Integración (discapacidad) Certif…" at bounding box center [180, 181] width 360 height 319
paste input "626128"
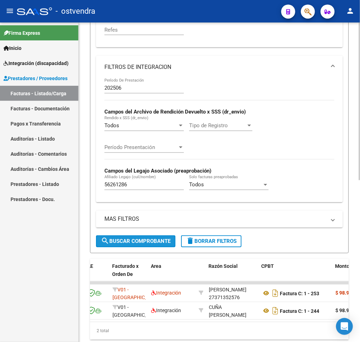
click at [126, 242] on span "search Buscar Comprobante" at bounding box center [136, 241] width 70 height 6
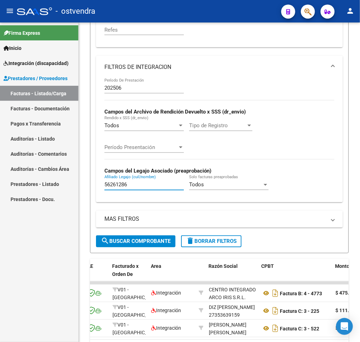
drag, startPoint x: 142, startPoint y: 187, endPoint x: 26, endPoint y: 194, distance: 115.5
click at [26, 194] on mat-sidenav-container "Firma Express Inicio Instructivos Contacto OS Integración (discapacidad) Certif…" at bounding box center [180, 181] width 360 height 319
type input "V"
paste input "57180537"
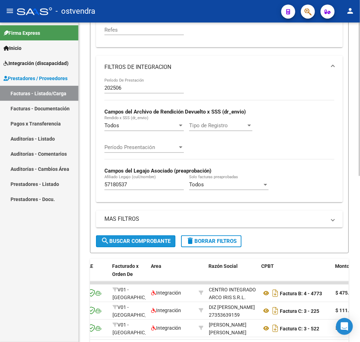
click at [126, 245] on span "search Buscar Comprobante" at bounding box center [136, 241] width 70 height 6
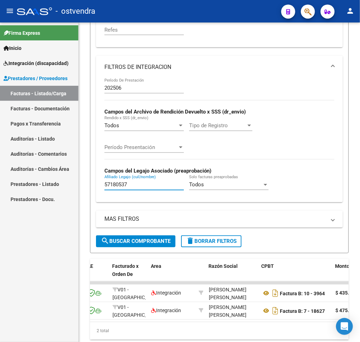
drag, startPoint x: 131, startPoint y: 188, endPoint x: 0, endPoint y: 200, distance: 131.3
click at [0, 200] on mat-sidenav-container "Firma Express Inicio Instructivos Contacto OS Integración (discapacidad) Certif…" at bounding box center [180, 181] width 360 height 319
paste input "6261286"
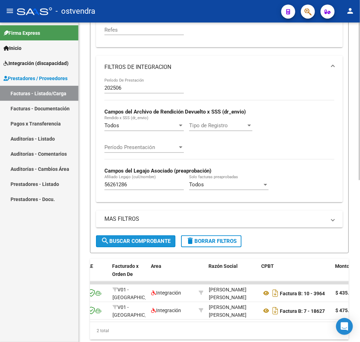
click at [104, 242] on mat-icon "search" at bounding box center [105, 241] width 8 height 8
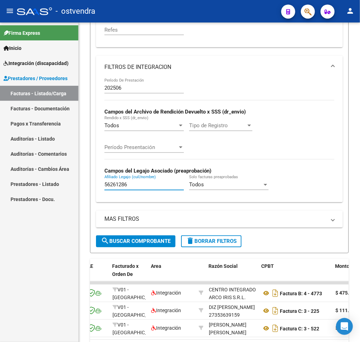
drag, startPoint x: 149, startPoint y: 189, endPoint x: 53, endPoint y: 192, distance: 96.0
click at [53, 192] on mat-sidenav-container "Firma Express Inicio Instructivos Contacto OS Integración (discapacidad) Certif…" at bounding box center [180, 181] width 360 height 319
paste input "7180537"
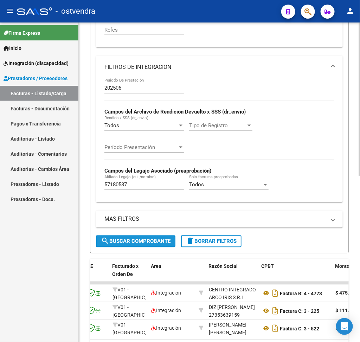
click at [138, 241] on span "search Buscar Comprobante" at bounding box center [136, 241] width 70 height 6
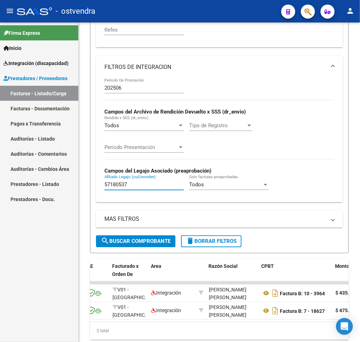
drag, startPoint x: 133, startPoint y: 188, endPoint x: 55, endPoint y: 191, distance: 78.4
click at [55, 191] on mat-sidenav-container "Firma Express Inicio Instructivos Contacto OS Integración (discapacidad) Certif…" at bounding box center [180, 181] width 360 height 319
paste input "5573416"
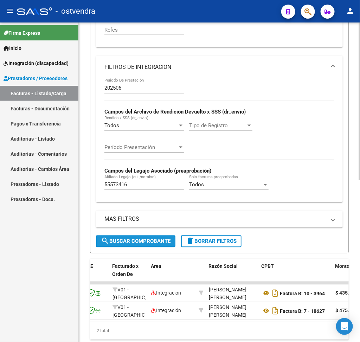
click at [148, 244] on span "search Buscar Comprobante" at bounding box center [136, 241] width 70 height 6
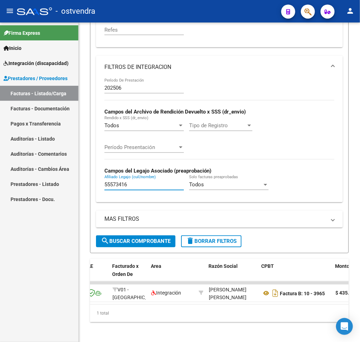
drag, startPoint x: 156, startPoint y: 186, endPoint x: 56, endPoint y: 183, distance: 100.5
click at [56, 183] on mat-sidenav-container "Firma Express Inicio Instructivos Contacto OS Integración (discapacidad) Certif…" at bounding box center [180, 181] width 360 height 319
paste input "4410500"
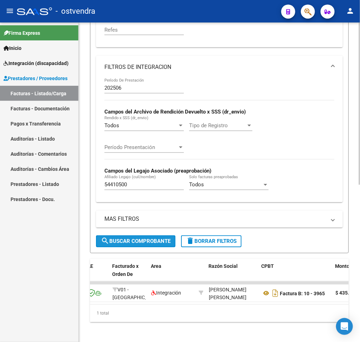
click at [125, 245] on span "search Buscar Comprobante" at bounding box center [136, 241] width 70 height 6
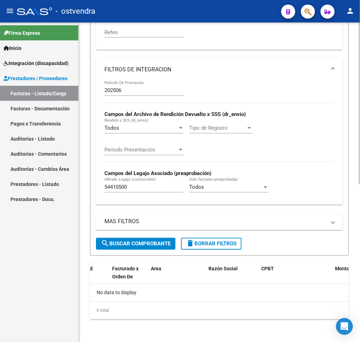
scroll to position [0, 0]
drag, startPoint x: 148, startPoint y: 189, endPoint x: 41, endPoint y: 183, distance: 106.3
click at [41, 183] on mat-sidenav-container "Firma Express Inicio Instructivos Contacto OS Integración (discapacidad) Certif…" at bounding box center [180, 181] width 360 height 319
type input "}"
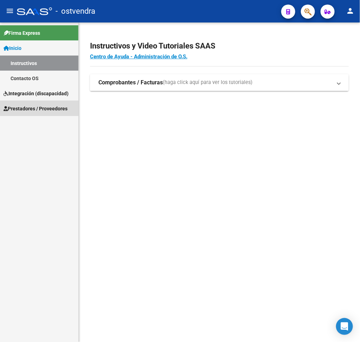
click at [50, 106] on span "Prestadores / Proveedores" at bounding box center [36, 109] width 64 height 8
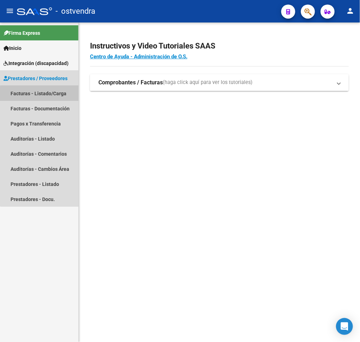
click at [49, 96] on link "Facturas - Listado/Carga" at bounding box center [39, 93] width 78 height 15
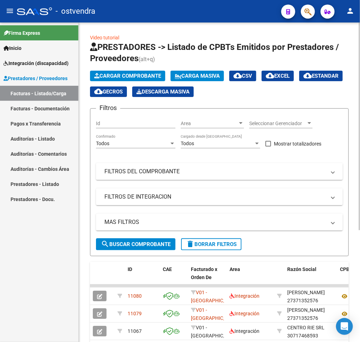
click at [353, 136] on div "Video tutorial PRESTADORES -> Listado de CPBTs Emitidos por Prestadores / Prove…" at bounding box center [219, 263] width 281 height 483
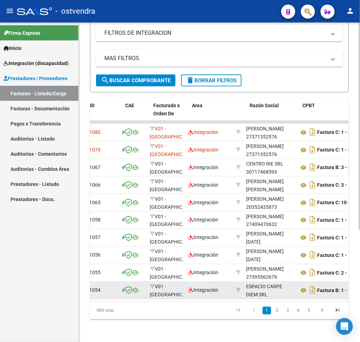
scroll to position [0, 34]
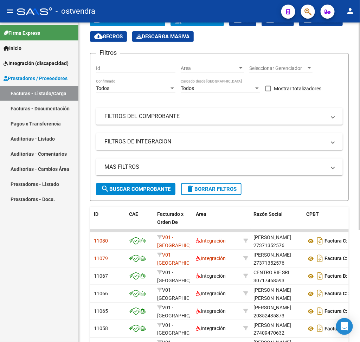
click at [358, 65] on div at bounding box center [359, 164] width 2 height 208
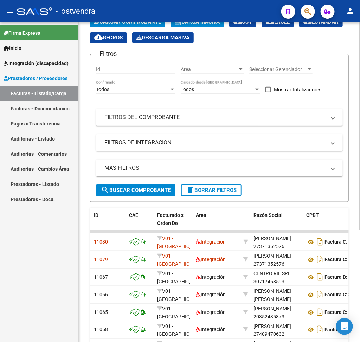
click at [274, 118] on mat-panel-title "FILTROS DEL COMPROBANTE" at bounding box center [214, 117] width 221 height 8
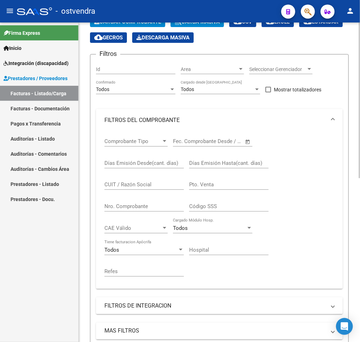
click at [163, 184] on input "CUIT / Razón Social" at bounding box center [143, 184] width 79 height 6
paste input "27438520231"
type input "27438520231"
click at [355, 198] on div "Video tutorial PRESTADORES -> Listado de CPBTs Emitidos por Prestadores / Prove…" at bounding box center [219, 291] width 281 height 646
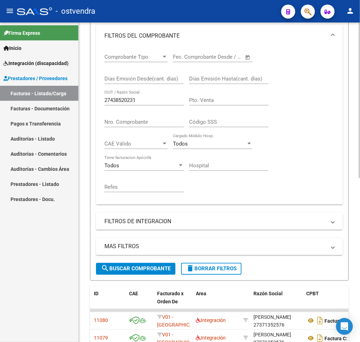
scroll to position [160, 0]
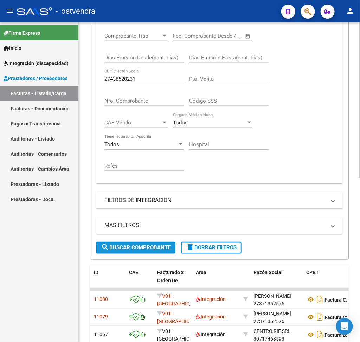
click at [156, 246] on span "search Buscar Comprobante" at bounding box center [136, 248] width 70 height 6
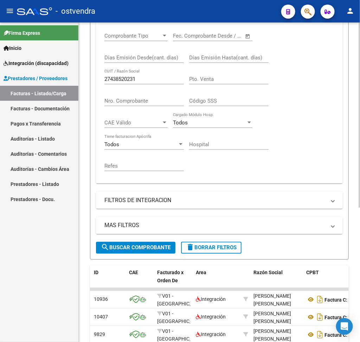
click at [148, 201] on mat-panel-title "FILTROS DE INTEGRACION" at bounding box center [214, 200] width 221 height 8
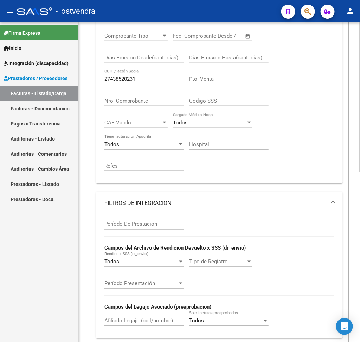
click at [143, 221] on div "Período De Prestación" at bounding box center [143, 221] width 79 height 15
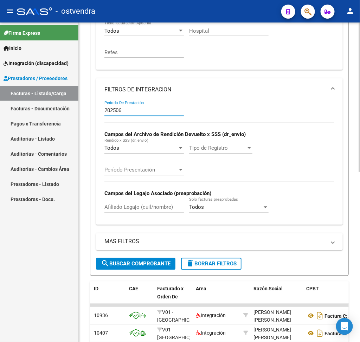
scroll to position [282, 0]
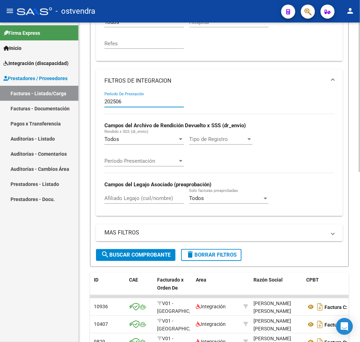
click at [358, 284] on div at bounding box center [359, 234] width 2 height 150
type input "202506"
click at [153, 255] on span "search Buscar Comprobante" at bounding box center [136, 255] width 70 height 6
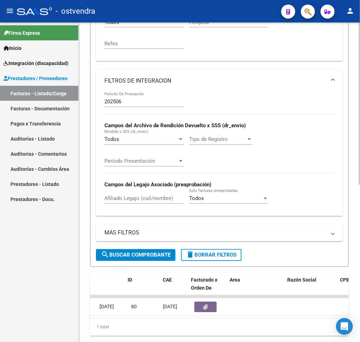
scroll to position [0, 0]
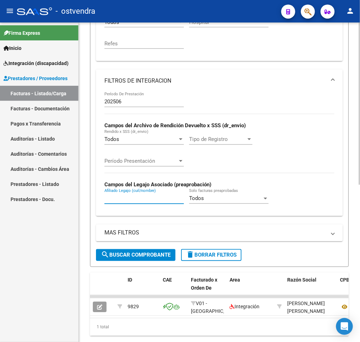
click at [162, 201] on input "Afiliado Legajo (cuil/nombre)" at bounding box center [143, 198] width 79 height 6
click at [153, 201] on input "Afiliado Legajo (cuil/nombre)" at bounding box center [143, 198] width 79 height 6
click at [141, 253] on button "search Buscar Comprobante" at bounding box center [135, 255] width 79 height 12
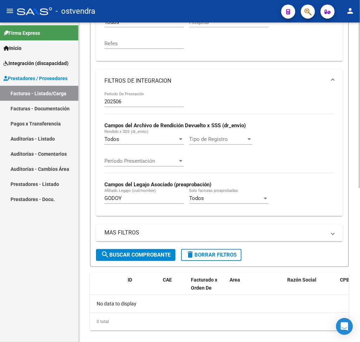
drag, startPoint x: 142, startPoint y: 193, endPoint x: 140, endPoint y: 200, distance: 7.6
click at [140, 200] on div "[PERSON_NAME] [PERSON_NAME] (cuil/nombre)" at bounding box center [143, 196] width 79 height 15
drag, startPoint x: 140, startPoint y: 200, endPoint x: 34, endPoint y: 206, distance: 105.9
click at [34, 206] on mat-sidenav-container "Firma Express Inicio Instructivos Contacto OS Integración (discapacidad) Certif…" at bounding box center [180, 181] width 360 height 319
type input "HELENA"
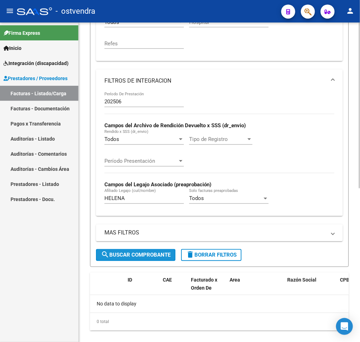
click at [107, 259] on mat-icon "search" at bounding box center [105, 255] width 8 height 8
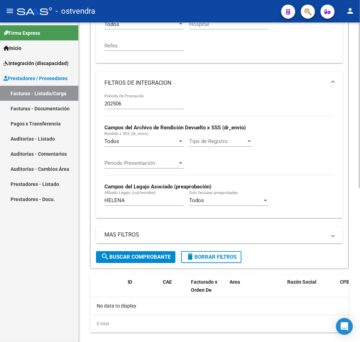
scroll to position [282, 0]
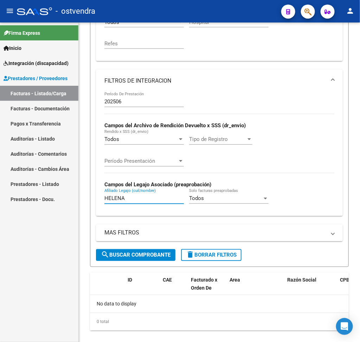
drag, startPoint x: 131, startPoint y: 201, endPoint x: 68, endPoint y: 201, distance: 62.9
click at [68, 201] on mat-sidenav-container "Firma Express Inicio Instructivos Contacto OS Integración (discapacidad) Certif…" at bounding box center [180, 181] width 360 height 319
click at [333, 80] on span at bounding box center [332, 81] width 3 height 8
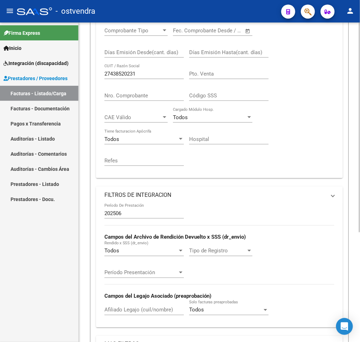
scroll to position [165, 0]
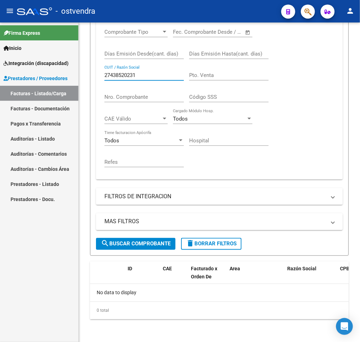
drag, startPoint x: 143, startPoint y: 74, endPoint x: 57, endPoint y: 83, distance: 86.3
click at [57, 83] on mat-sidenav-container "Firma Express Inicio Instructivos Contacto OS Integración (discapacidad) Certif…" at bounding box center [180, 181] width 360 height 319
paste input "277803327"
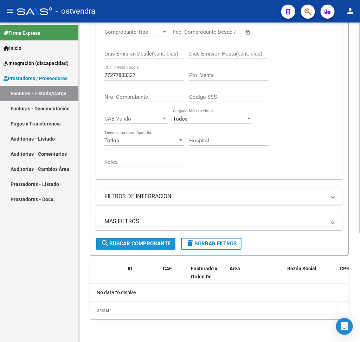
click at [159, 241] on span "search Buscar Comprobante" at bounding box center [136, 244] width 70 height 6
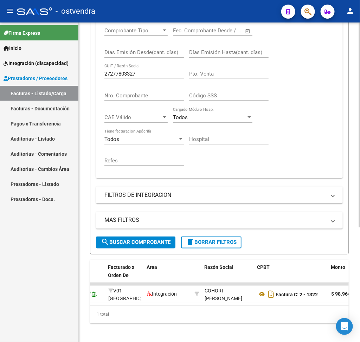
scroll to position [0, 86]
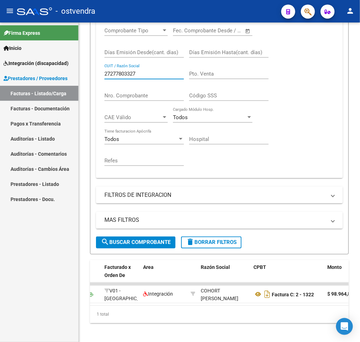
drag, startPoint x: 144, startPoint y: 73, endPoint x: 55, endPoint y: 73, distance: 88.9
click at [55, 73] on mat-sidenav-container "Firma Express Inicio Instructivos Contacto OS Integración (discapacidad) Certif…" at bounding box center [180, 181] width 360 height 319
paste input "3411659534"
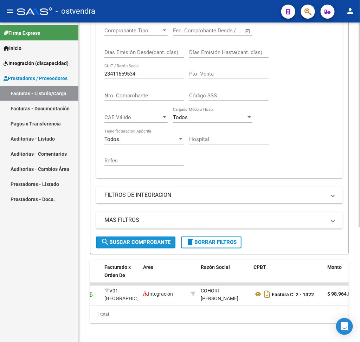
click at [157, 241] on span "search Buscar Comprobante" at bounding box center [136, 242] width 70 height 6
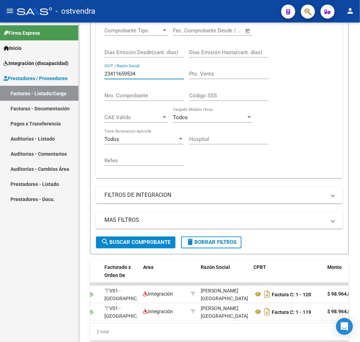
drag, startPoint x: 148, startPoint y: 72, endPoint x: 66, endPoint y: 73, distance: 81.9
click at [66, 73] on mat-sidenav-container "Firma Express Inicio Instructivos Contacto OS Integración (discapacidad) Certif…" at bounding box center [180, 181] width 360 height 319
paste input "0352435873"
click at [156, 236] on div "MAS FILTROS Todos Con Doc. Respaldatoria Todos Con Trazabilidad Todos Asociado …" at bounding box center [219, 224] width 247 height 25
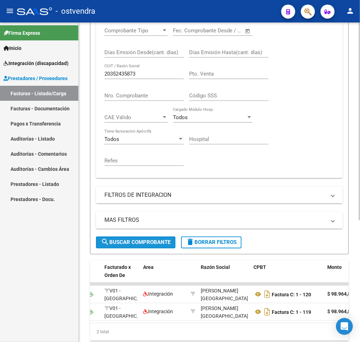
click at [156, 242] on span "search Buscar Comprobante" at bounding box center [136, 242] width 70 height 6
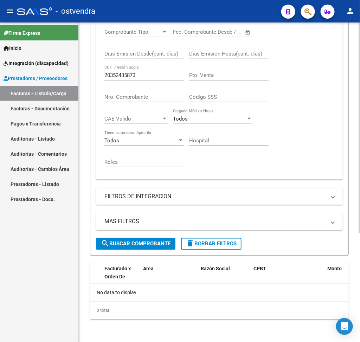
scroll to position [0, 0]
drag, startPoint x: 145, startPoint y: 74, endPoint x: 79, endPoint y: 73, distance: 66.1
click at [79, 73] on div "Video tutorial PRESTADORES -> Listado de CPBTs Emitidos por Prestadores / Prove…" at bounding box center [219, 100] width 281 height 483
paste input "7235676090"
type input "27235676090"
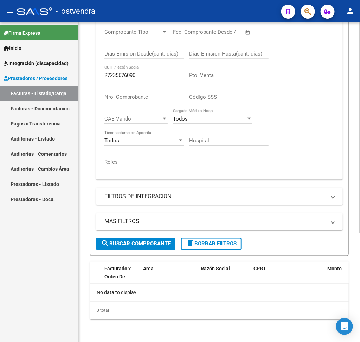
click at [136, 236] on div "MAS FILTROS Todos Con Doc. Respaldatoria Todos Con Trazabilidad Todos Asociado …" at bounding box center [219, 225] width 247 height 25
click at [137, 241] on span "search Buscar Comprobante" at bounding box center [136, 244] width 70 height 6
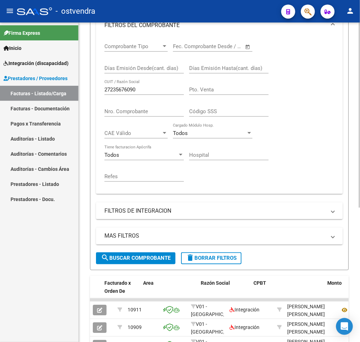
scroll to position [165, 0]
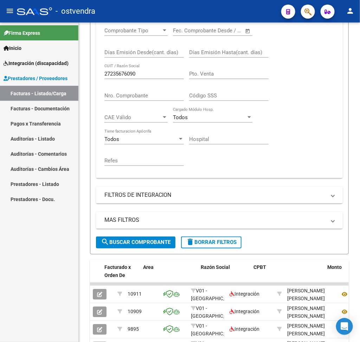
click at [77, 280] on div "Firma Express Inicio Instructivos Contacto OS Integración (discapacidad) Certif…" at bounding box center [39, 181] width 78 height 319
click at [83, 277] on div "Video tutorial PRESTADORES -> Listado de CPBTs Emitidos por Prestadores / Prove…" at bounding box center [219, 128] width 281 height 541
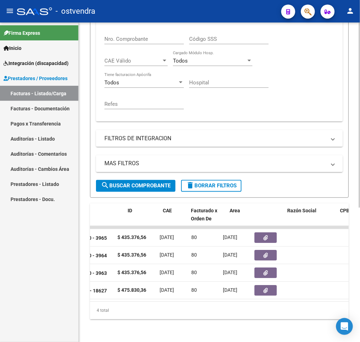
scroll to position [0, 0]
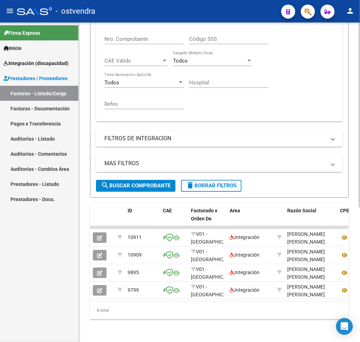
click at [219, 183] on span "delete Borrar Filtros" at bounding box center [211, 186] width 51 height 6
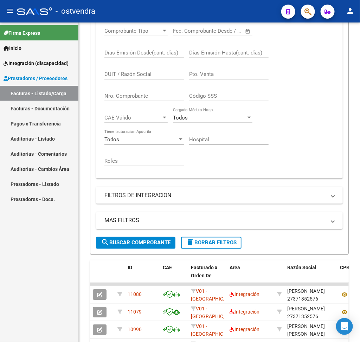
scroll to position [231, 0]
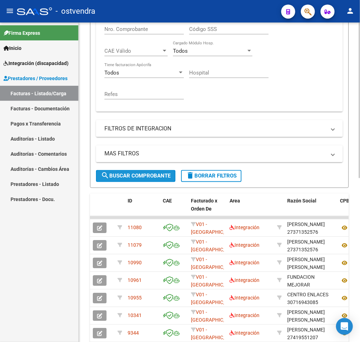
click at [150, 177] on span "search Buscar Comprobante" at bounding box center [136, 176] width 70 height 6
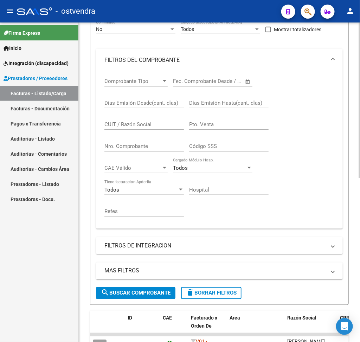
scroll to position [113, 0]
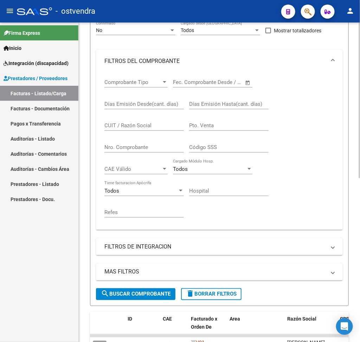
click at [354, 117] on div "Video tutorial PRESTADORES -> Listado de CPBTs Emitidos por Prestadores / Prove…" at bounding box center [220, 232] width 283 height 646
click at [126, 150] on input "Nro. Comprobante" at bounding box center [143, 147] width 79 height 6
click at [155, 129] on input "CUIT / Razón Social" at bounding box center [143, 125] width 79 height 6
paste input "27235676090"
type input "27235676090"
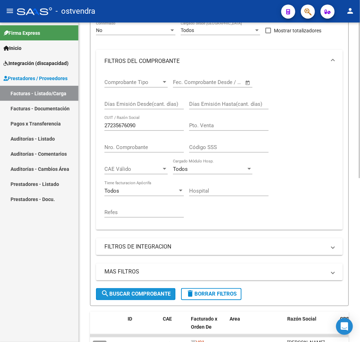
click at [144, 293] on span "search Buscar Comprobante" at bounding box center [136, 294] width 70 height 6
click at [356, 208] on div "Video tutorial PRESTADORES -> Listado de CPBTs Emitidos por Prestadores / Prove…" at bounding box center [219, 153] width 281 height 488
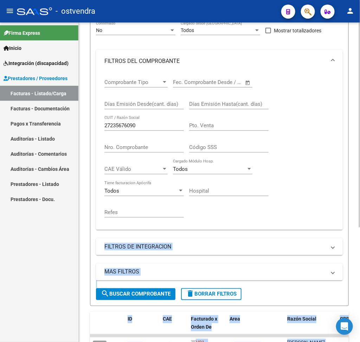
click at [358, 208] on div "Video tutorial PRESTADORES -> Listado de CPBTs Emitidos por Prestadores / Prove…" at bounding box center [220, 153] width 283 height 488
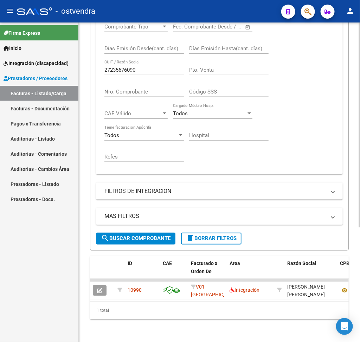
scroll to position [179, 0]
click at [358, 254] on div at bounding box center [359, 239] width 2 height 205
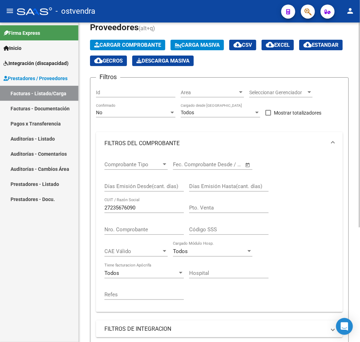
scroll to position [25, 0]
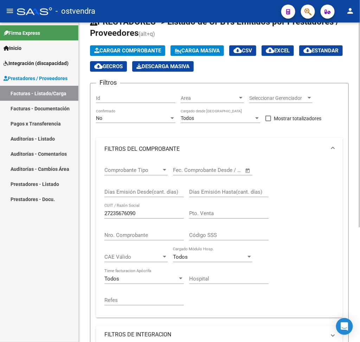
click at [351, 145] on div "Video tutorial PRESTADORES -> Listado de CPBTs Emitidos por Prestadores / Prove…" at bounding box center [220, 241] width 283 height 488
click at [164, 112] on div "No Confirmado" at bounding box center [135, 116] width 79 height 14
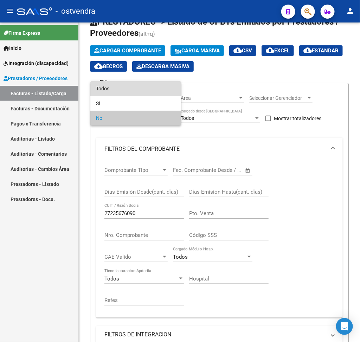
click at [143, 94] on span "Todos" at bounding box center [135, 88] width 79 height 15
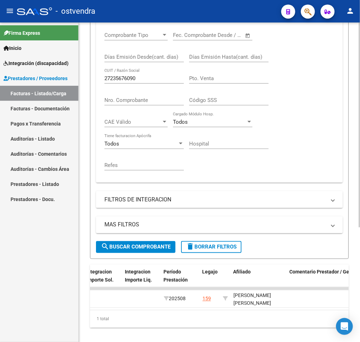
click at [349, 291] on div "Video tutorial PRESTADORES -> Listado de CPBTs Emitidos por Prestadores / Prove…" at bounding box center [220, 106] width 283 height 488
click at [141, 245] on span "search Buscar Comprobante" at bounding box center [136, 247] width 70 height 6
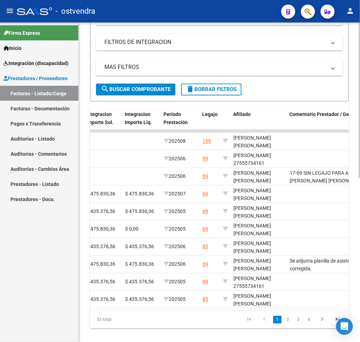
scroll to position [321, 0]
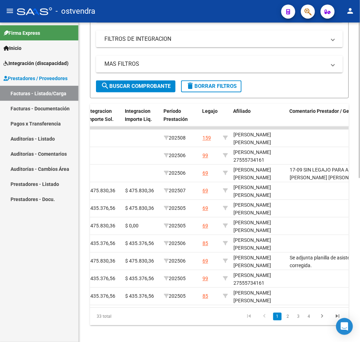
click at [352, 330] on body "menu - ostvendra person Firma Express Inicio Instructivos Contacto OS Integraci…" at bounding box center [180, 171] width 360 height 342
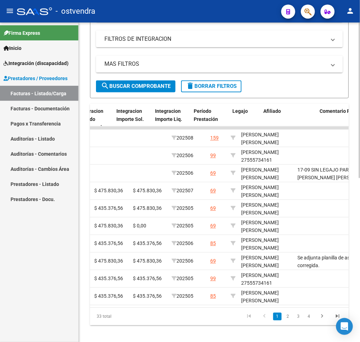
scroll to position [0, 893]
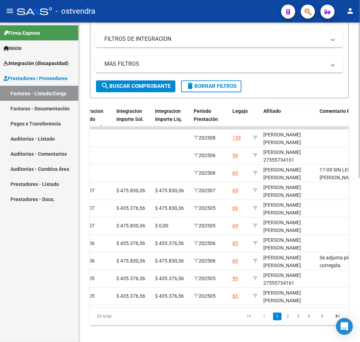
click at [320, 111] on span "Comentario Prestador / Gerenciador" at bounding box center [359, 112] width 81 height 6
